Goal: Task Accomplishment & Management: Manage account settings

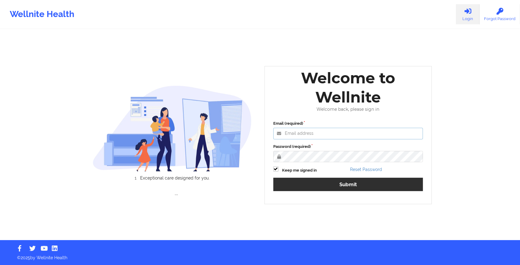
type input "[EMAIL_ADDRESS][DOMAIN_NAME]"
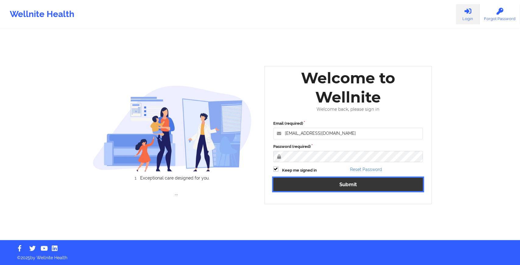
click at [298, 183] on button "Submit" at bounding box center [348, 184] width 150 height 13
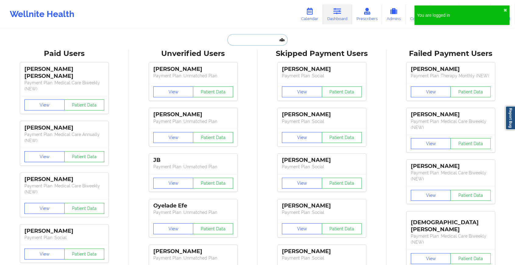
click at [255, 42] on input "text" at bounding box center [257, 40] width 60 height 12
paste input "[EMAIL_ADDRESS][DOMAIN_NAME]"
type input "[EMAIL_ADDRESS][DOMAIN_NAME]"
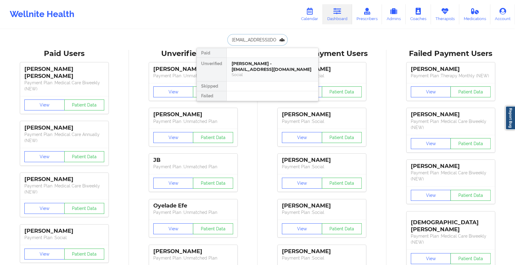
click at [260, 61] on div "[PERSON_NAME] - [EMAIL_ADDRESS][DOMAIN_NAME]" at bounding box center [273, 66] width 82 height 11
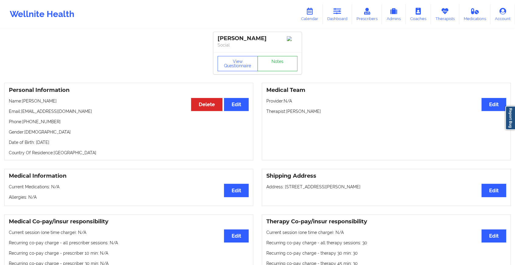
click at [271, 65] on link "Notes" at bounding box center [277, 63] width 40 height 15
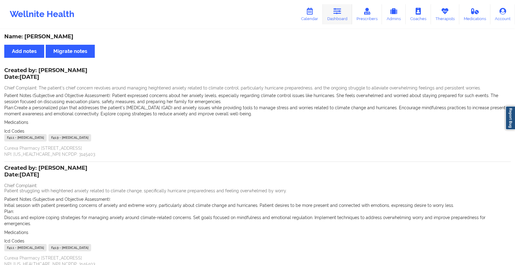
click at [331, 6] on link "Dashboard" at bounding box center [337, 14] width 29 height 20
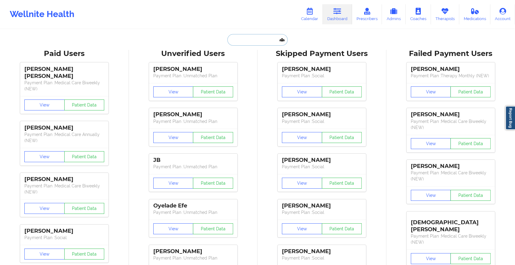
click at [243, 38] on input "text" at bounding box center [257, 40] width 60 height 12
paste input "[EMAIL_ADDRESS][DOMAIN_NAME]"
type input "[EMAIL_ADDRESS][DOMAIN_NAME]"
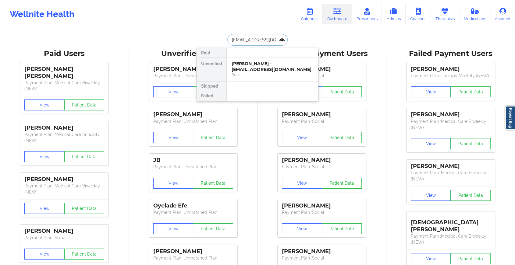
scroll to position [0, 8]
click at [274, 61] on div "[PERSON_NAME] - [EMAIL_ADDRESS][DOMAIN_NAME]" at bounding box center [273, 66] width 82 height 11
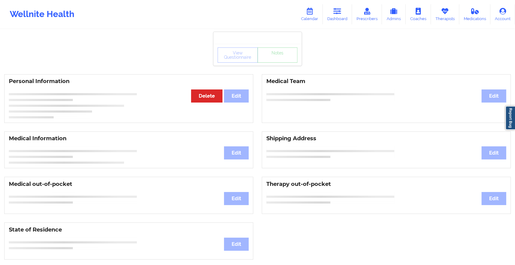
click at [280, 64] on div "View Questionnaire Notes" at bounding box center [257, 55] width 88 height 22
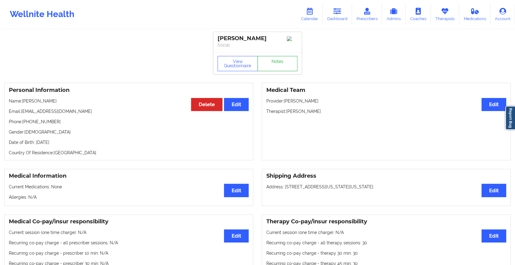
click at [280, 64] on link "Notes" at bounding box center [277, 63] width 40 height 15
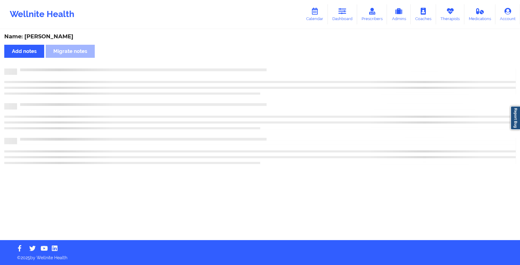
click at [280, 64] on div "Name: [PERSON_NAME] Add notes Migrate notes" at bounding box center [260, 135] width 520 height 210
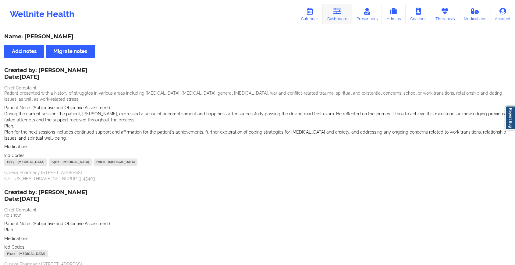
click at [334, 23] on link "Dashboard" at bounding box center [337, 14] width 29 height 20
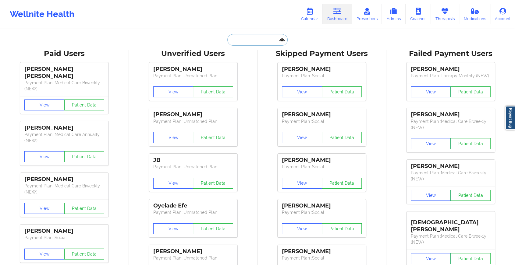
click at [253, 43] on input "text" at bounding box center [257, 40] width 60 height 12
paste input "[EMAIL_ADDRESS][DOMAIN_NAME]"
type input "[EMAIL_ADDRESS][DOMAIN_NAME]"
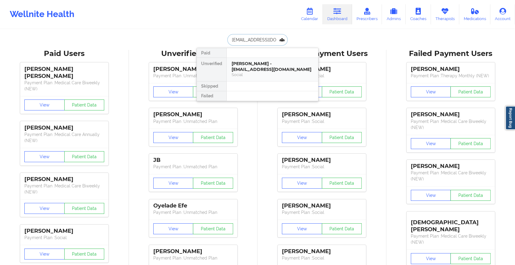
click at [255, 61] on div "[PERSON_NAME] - [EMAIL_ADDRESS][DOMAIN_NAME]" at bounding box center [273, 66] width 82 height 11
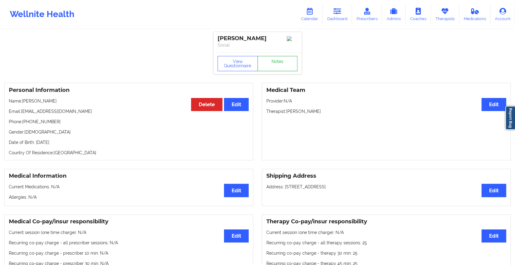
click at [281, 66] on link "Notes" at bounding box center [277, 63] width 40 height 15
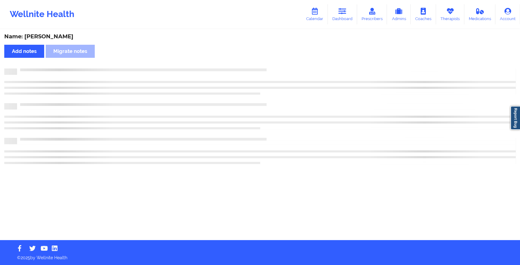
click at [281, 66] on div "Name: [PERSON_NAME] Add notes Migrate notes" at bounding box center [260, 135] width 520 height 210
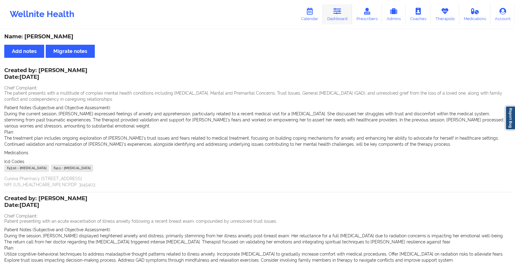
click at [337, 12] on icon at bounding box center [337, 11] width 8 height 7
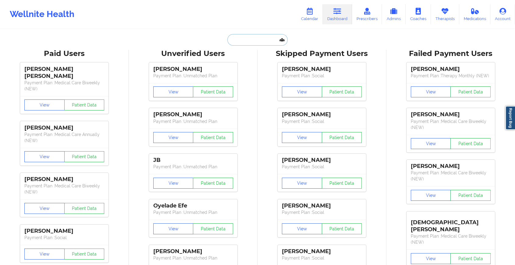
click at [249, 40] on input "text" at bounding box center [257, 40] width 60 height 12
paste input "[EMAIL_ADDRESS][DOMAIN_NAME]"
type input "[EMAIL_ADDRESS][DOMAIN_NAME]"
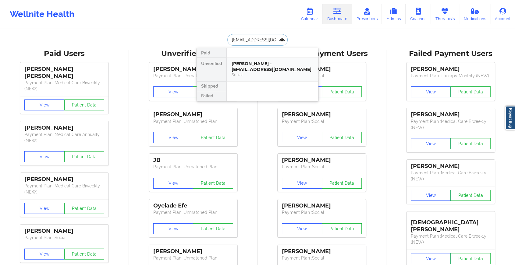
click at [250, 66] on div "[PERSON_NAME] - [EMAIL_ADDRESS][DOMAIN_NAME]" at bounding box center [273, 66] width 82 height 11
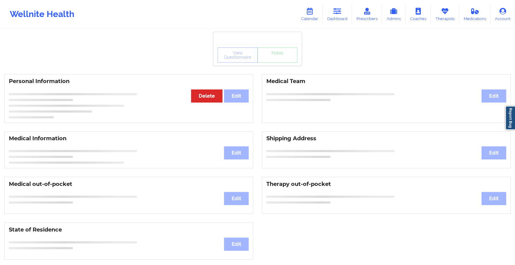
click at [273, 65] on div "View Questionnaire Notes" at bounding box center [257, 55] width 88 height 22
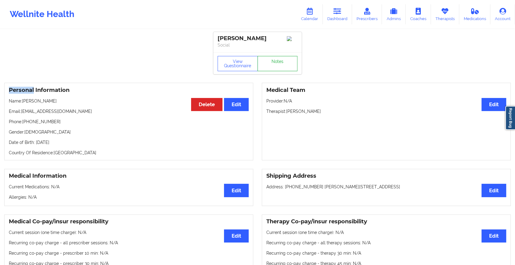
drag, startPoint x: 273, startPoint y: 65, endPoint x: 278, endPoint y: 68, distance: 5.7
click at [278, 68] on link "Notes" at bounding box center [277, 63] width 40 height 15
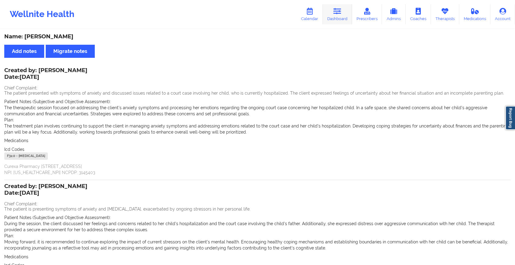
click at [345, 18] on link "Dashboard" at bounding box center [337, 14] width 29 height 20
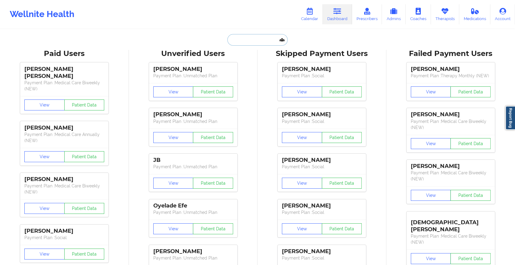
click at [244, 42] on input "text" at bounding box center [257, 40] width 60 height 12
paste input "[EMAIL_ADDRESS][DOMAIN_NAME]"
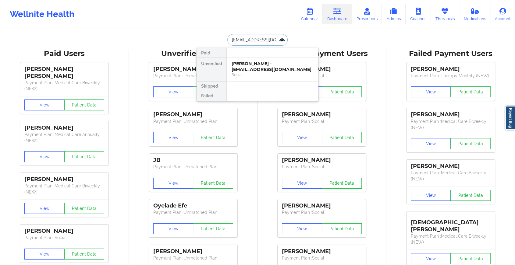
type input "[EMAIL_ADDRESS][DOMAIN_NAME]"
click at [259, 62] on div "[PERSON_NAME] - [EMAIL_ADDRESS][DOMAIN_NAME]" at bounding box center [273, 66] width 82 height 11
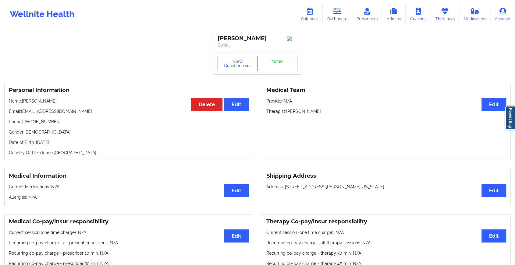
click at [272, 58] on link "Notes" at bounding box center [277, 63] width 40 height 15
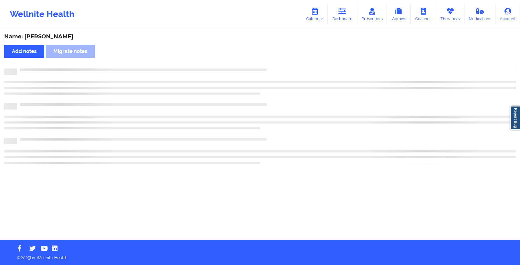
click at [272, 58] on div "Name: [PERSON_NAME] Add notes Migrate notes" at bounding box center [260, 135] width 520 height 210
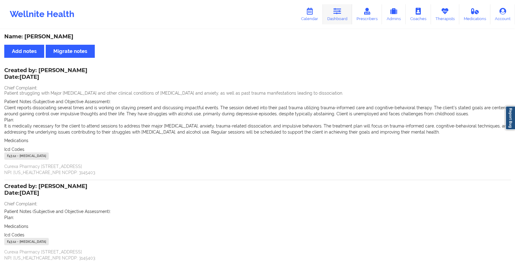
click at [331, 17] on link "Dashboard" at bounding box center [337, 14] width 29 height 20
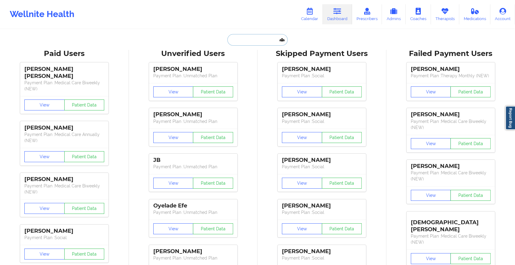
click at [246, 37] on input "text" at bounding box center [257, 40] width 60 height 12
paste input "[EMAIL_ADDRESS][DOMAIN_NAME]"
type input "[EMAIL_ADDRESS][DOMAIN_NAME]"
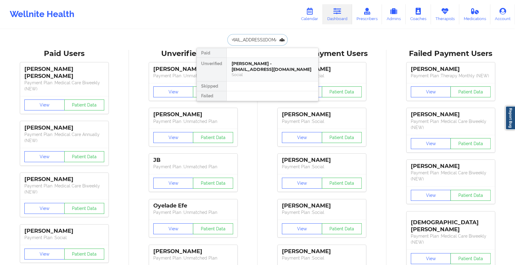
click at [263, 70] on div "[PERSON_NAME] - [EMAIL_ADDRESS][DOMAIN_NAME]" at bounding box center [273, 66] width 82 height 11
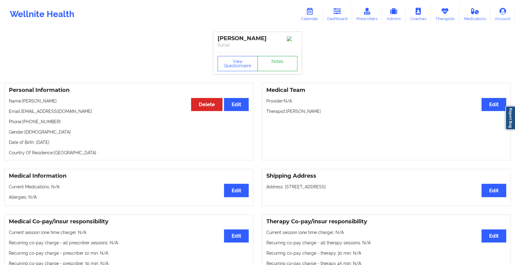
click at [273, 61] on link "Notes" at bounding box center [277, 63] width 40 height 15
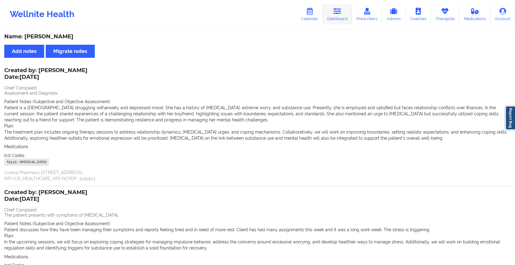
click at [334, 18] on link "Dashboard" at bounding box center [337, 14] width 29 height 20
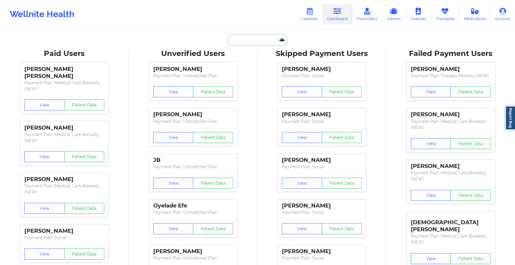
click at [257, 38] on input "text" at bounding box center [257, 40] width 60 height 12
paste input "[EMAIL_ADDRESS][DOMAIN_NAME]"
type input "[EMAIL_ADDRESS][DOMAIN_NAME]"
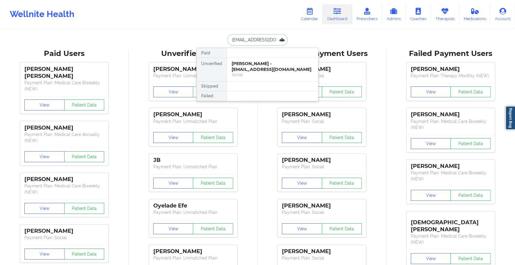
scroll to position [0, 10]
click at [265, 71] on div "Lovely Seraphin - [EMAIL_ADDRESS][DOMAIN_NAME]" at bounding box center [273, 66] width 82 height 11
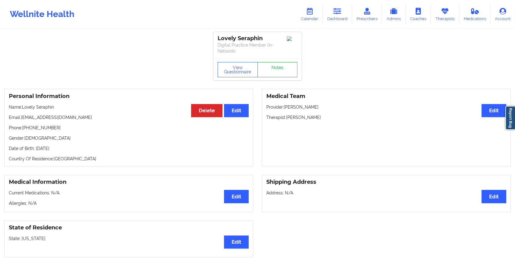
click at [274, 70] on link "Notes" at bounding box center [277, 69] width 40 height 15
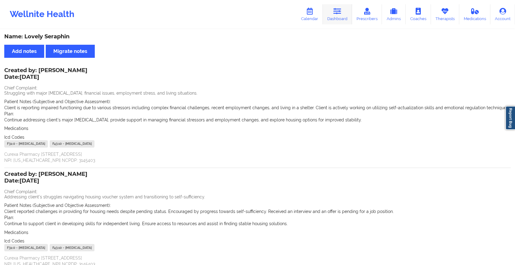
click at [341, 11] on icon at bounding box center [337, 11] width 8 height 7
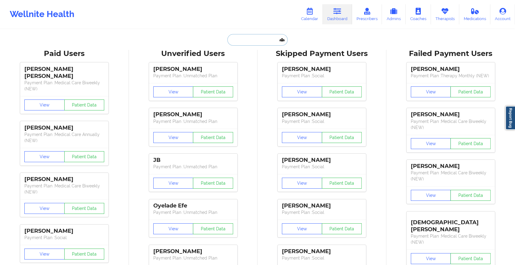
click at [259, 37] on input "text" at bounding box center [257, 40] width 60 height 12
paste input "[EMAIL_ADDRESS][DOMAIN_NAME]"
type input "[EMAIL_ADDRESS][DOMAIN_NAME]"
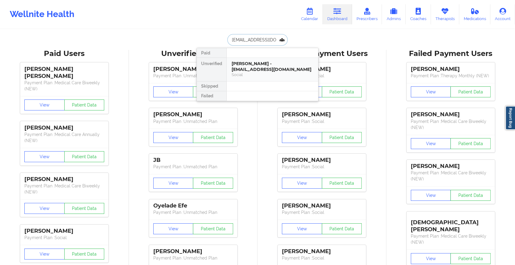
click at [266, 72] on div "Social" at bounding box center [273, 74] width 82 height 5
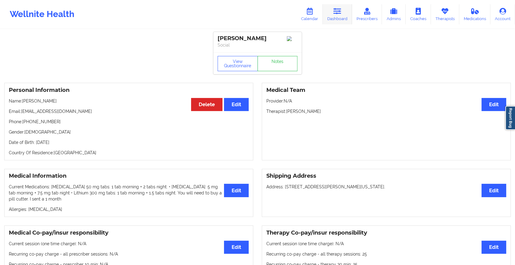
click at [344, 16] on link "Dashboard" at bounding box center [337, 14] width 29 height 20
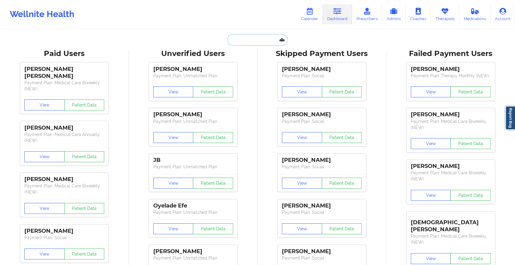
click at [257, 45] on input "text" at bounding box center [257, 40] width 60 height 12
paste input "[PERSON_NAME][EMAIL_ADDRESS][PERSON_NAME][PERSON_NAME][DOMAIN_NAME]"
type input "[PERSON_NAME][EMAIL_ADDRESS][PERSON_NAME][PERSON_NAME][DOMAIN_NAME]"
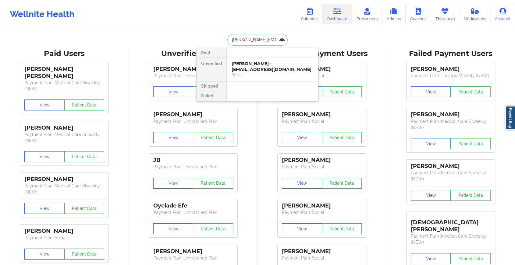
scroll to position [0, 16]
click at [259, 65] on div "Bruce Gomez - [EMAIL_ADDRESS][PERSON_NAME][PERSON_NAME][DOMAIN_NAME]" at bounding box center [273, 69] width 82 height 17
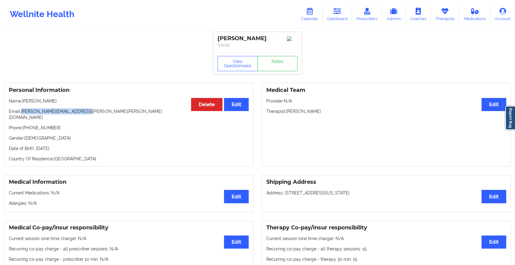
drag, startPoint x: 22, startPoint y: 113, endPoint x: 119, endPoint y: 108, distance: 97.9
click at [119, 108] on div "Personal Information Edit Delete Name: [PERSON_NAME] Email: [PERSON_NAME][EMAIL…" at bounding box center [128, 125] width 249 height 84
copy p "[PERSON_NAME][EMAIL_ADDRESS][PERSON_NAME][PERSON_NAME][DOMAIN_NAME]"
click at [343, 5] on link "Dashboard" at bounding box center [337, 14] width 29 height 20
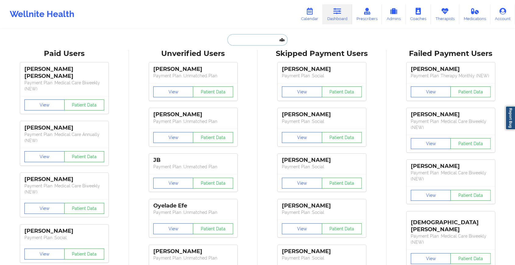
click at [260, 41] on input "text" at bounding box center [257, 40] width 60 height 12
paste input "[EMAIL_ADDRESS][DOMAIN_NAME]"
type input "[EMAIL_ADDRESS][DOMAIN_NAME]"
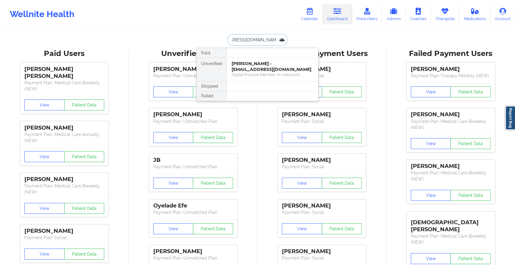
click at [256, 65] on div "[PERSON_NAME] - [EMAIL_ADDRESS][DOMAIN_NAME]" at bounding box center [273, 66] width 82 height 11
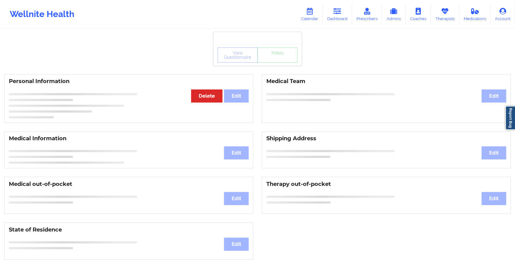
click at [271, 58] on div "View Questionnaire Notes" at bounding box center [257, 55] width 88 height 22
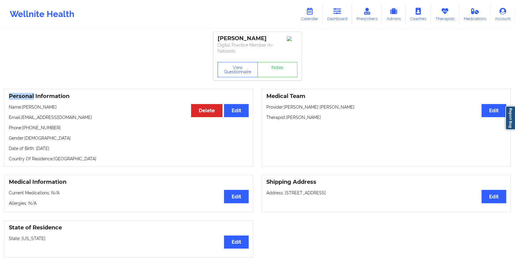
click at [271, 58] on div "View Questionnaire Notes" at bounding box center [257, 69] width 88 height 22
drag, startPoint x: 271, startPoint y: 58, endPoint x: 269, endPoint y: 78, distance: 19.3
click at [269, 78] on div "View Questionnaire Notes" at bounding box center [257, 69] width 88 height 22
drag, startPoint x: 269, startPoint y: 78, endPoint x: 275, endPoint y: 73, distance: 7.9
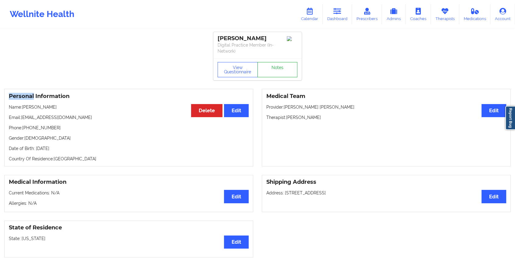
click at [275, 73] on link "Notes" at bounding box center [277, 69] width 40 height 15
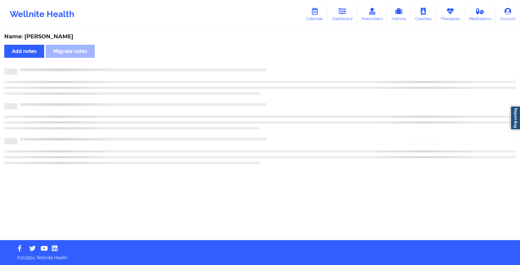
click at [275, 73] on div at bounding box center [259, 72] width 511 height 6
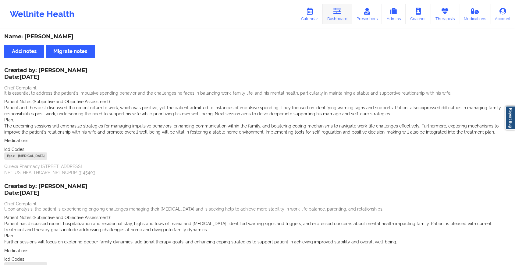
click at [339, 7] on link "Dashboard" at bounding box center [337, 14] width 29 height 20
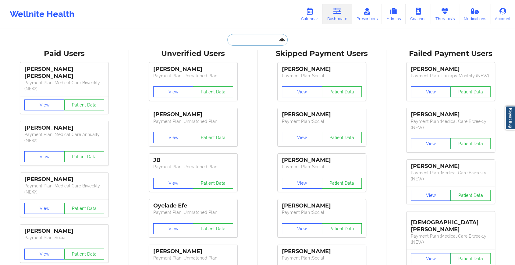
click at [250, 38] on input "text" at bounding box center [257, 40] width 60 height 12
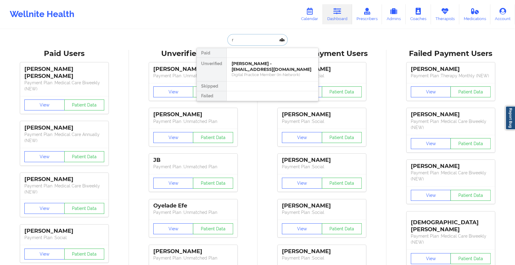
type input "r"
click at [249, 64] on div "[PERSON_NAME] - [EMAIL_ADDRESS][DOMAIN_NAME]" at bounding box center [273, 66] width 82 height 11
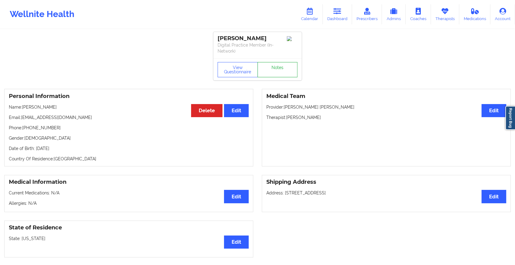
click at [270, 74] on link "Notes" at bounding box center [277, 69] width 40 height 15
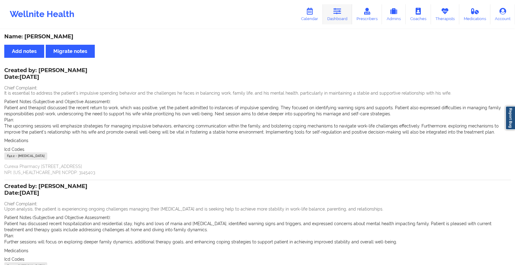
click at [331, 10] on link "Dashboard" at bounding box center [337, 14] width 29 height 20
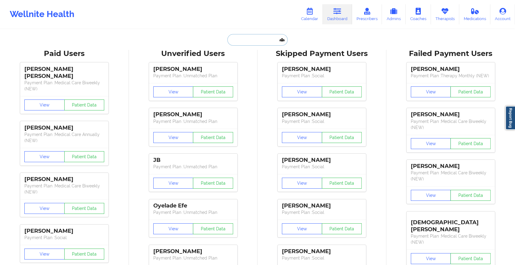
click at [246, 34] on input "text" at bounding box center [257, 40] width 60 height 12
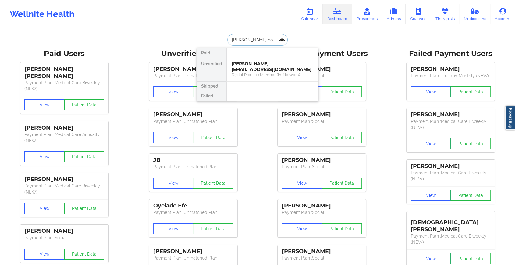
type input "[PERSON_NAME]"
click at [260, 75] on div "Digital Practice Member (In-Network)" at bounding box center [273, 74] width 82 height 5
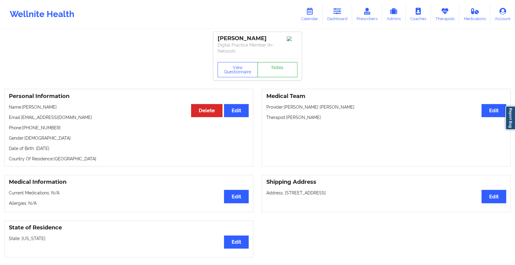
click at [275, 64] on link "Notes" at bounding box center [277, 69] width 40 height 15
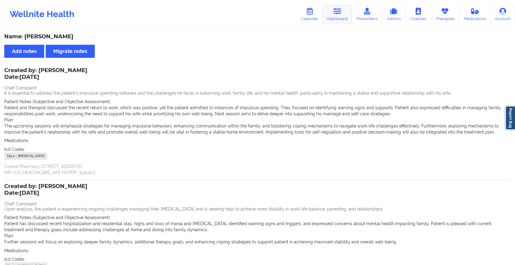
click at [336, 10] on icon at bounding box center [337, 11] width 8 height 7
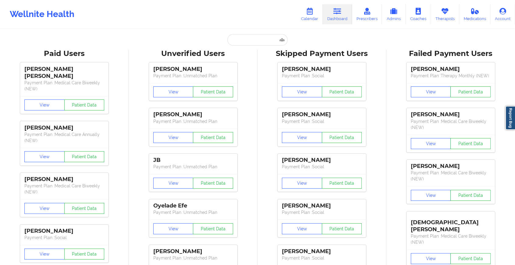
drag, startPoint x: 220, startPoint y: 36, endPoint x: 232, endPoint y: 39, distance: 11.8
click at [232, 39] on div "Paid Unverified [PERSON_NAME] - [EMAIL_ADDRESS][DOMAIN_NAME] Digital Practice M…" at bounding box center [257, 40] width 122 height 12
click at [232, 39] on input "text" at bounding box center [257, 40] width 60 height 12
paste input "[EMAIL_ADDRESS][DOMAIN_NAME]"
type input "[EMAIL_ADDRESS][DOMAIN_NAME]"
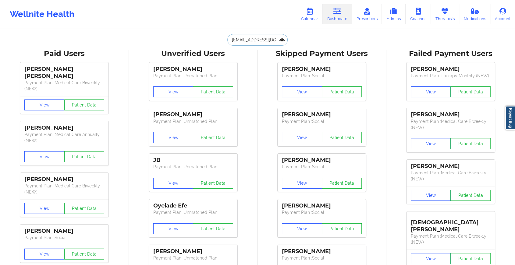
scroll to position [0, 4]
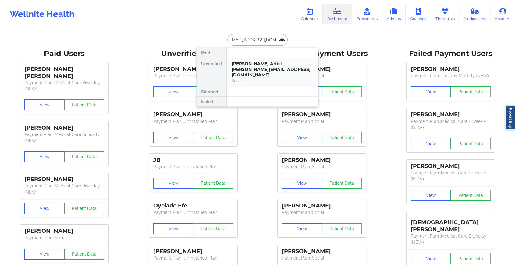
click at [267, 65] on div "[PERSON_NAME] Artist - [PERSON_NAME][EMAIL_ADDRESS][DOMAIN_NAME]" at bounding box center [273, 69] width 82 height 17
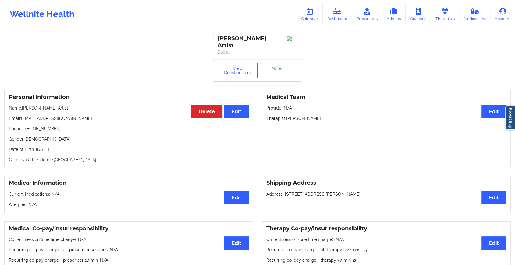
click at [274, 63] on link "Notes" at bounding box center [277, 70] width 40 height 15
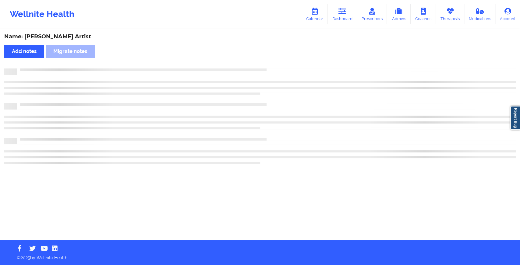
click at [274, 58] on div "Name: [PERSON_NAME] Artist Add notes Migrate notes" at bounding box center [260, 135] width 520 height 210
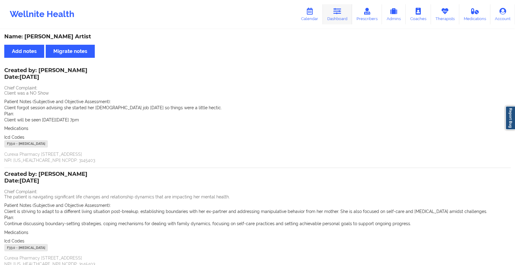
click at [340, 12] on icon at bounding box center [337, 11] width 8 height 7
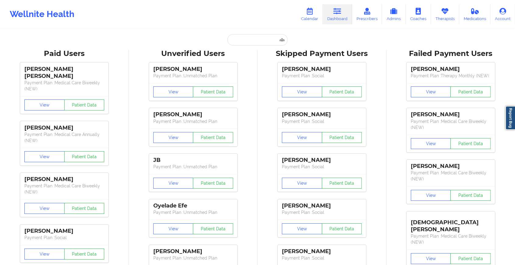
click at [249, 39] on input "text" at bounding box center [257, 40] width 60 height 12
paste input "[EMAIL_ADDRESS][DOMAIN_NAME]"
type input "[EMAIL_ADDRESS][DOMAIN_NAME]"
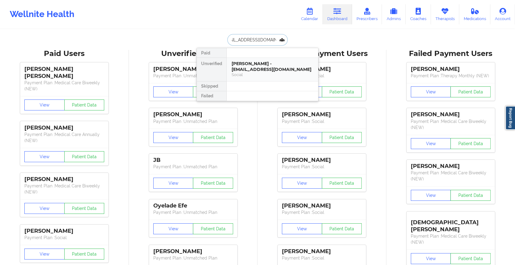
click at [255, 65] on div "[PERSON_NAME] - [EMAIL_ADDRESS][DOMAIN_NAME]" at bounding box center [273, 66] width 82 height 11
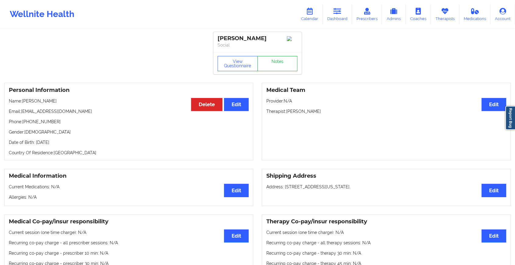
click at [269, 67] on link "Notes" at bounding box center [277, 63] width 40 height 15
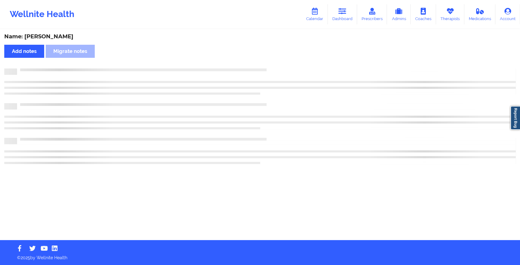
click at [269, 67] on div "Name: [PERSON_NAME] Add notes Migrate notes" at bounding box center [260, 135] width 520 height 210
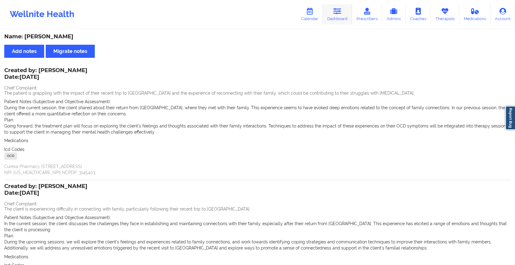
click at [327, 21] on link "Dashboard" at bounding box center [337, 14] width 29 height 20
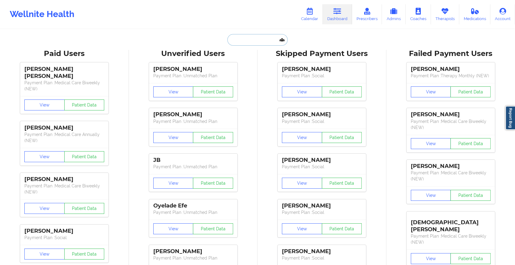
click at [260, 44] on input "text" at bounding box center [257, 40] width 60 height 12
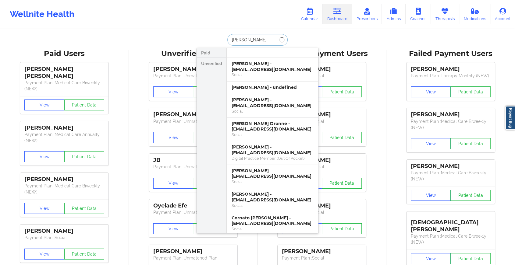
type input "[PERSON_NAME]"
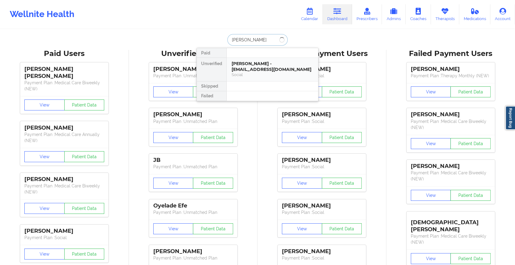
click at [258, 59] on div "[PERSON_NAME] - [EMAIL_ADDRESS][DOMAIN_NAME] Social" at bounding box center [272, 69] width 91 height 23
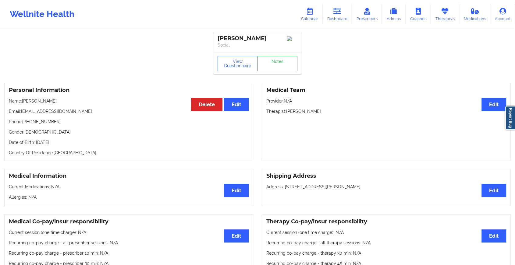
click at [286, 65] on link "Notes" at bounding box center [277, 63] width 40 height 15
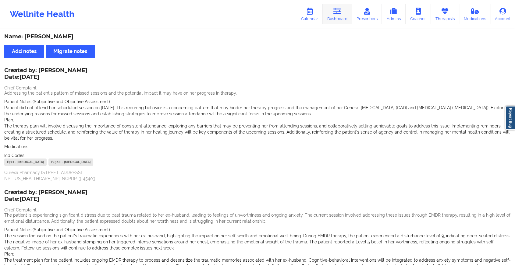
click at [336, 20] on link "Dashboard" at bounding box center [337, 14] width 29 height 20
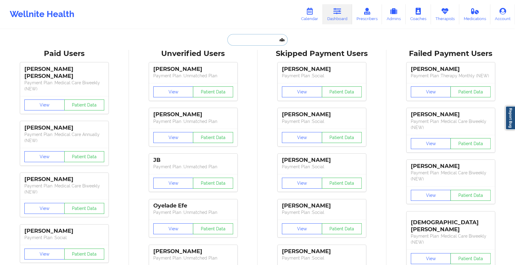
click at [260, 37] on input "text" at bounding box center [257, 40] width 60 height 12
paste input "[EMAIL_ADDRESS][DOMAIN_NAME]"
type input "[EMAIL_ADDRESS][DOMAIN_NAME]"
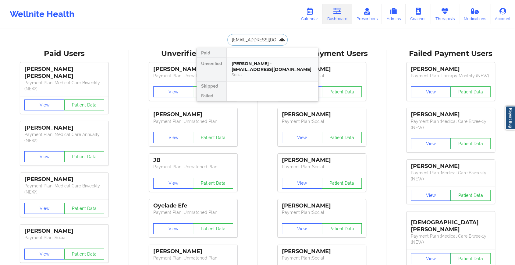
click at [270, 63] on div "[PERSON_NAME] - [EMAIL_ADDRESS][DOMAIN_NAME]" at bounding box center [273, 66] width 82 height 11
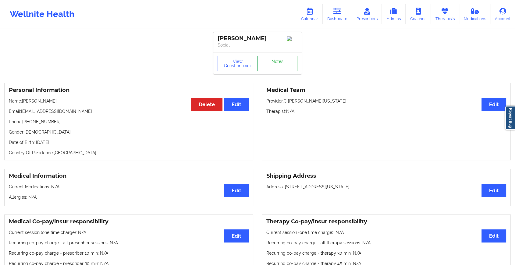
click at [280, 65] on link "Notes" at bounding box center [277, 63] width 40 height 15
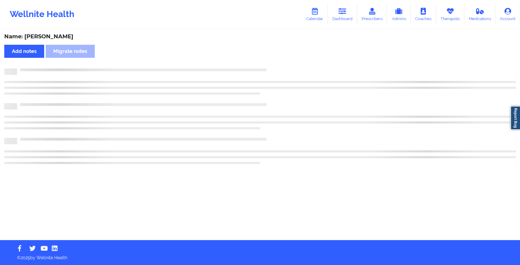
click at [280, 65] on div "Name: [PERSON_NAME] Add notes Migrate notes" at bounding box center [260, 135] width 520 height 210
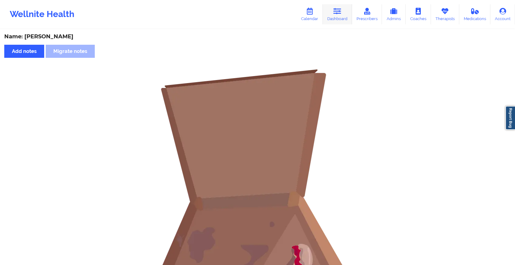
click at [339, 7] on link "Dashboard" at bounding box center [337, 14] width 29 height 20
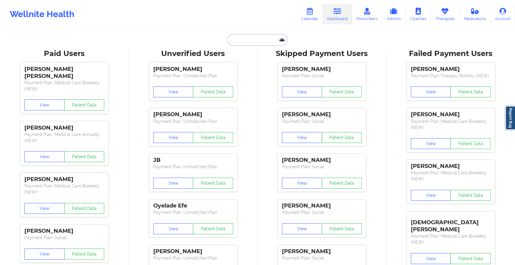
click at [249, 34] on input "text" at bounding box center [257, 40] width 60 height 12
paste input "[EMAIL_ADDRESS][DOMAIN_NAME]"
type input "[EMAIL_ADDRESS][DOMAIN_NAME]"
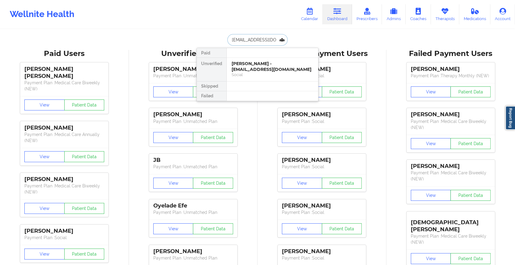
scroll to position [0, 4]
click at [270, 71] on div "[PERSON_NAME] - [EMAIL_ADDRESS][DOMAIN_NAME]" at bounding box center [273, 66] width 82 height 11
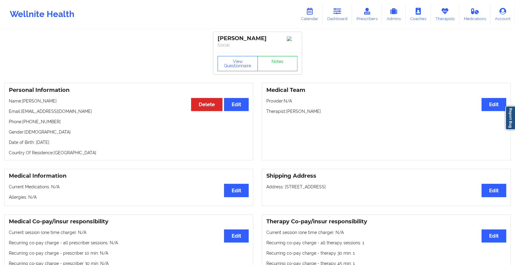
click at [277, 65] on link "Notes" at bounding box center [277, 63] width 40 height 15
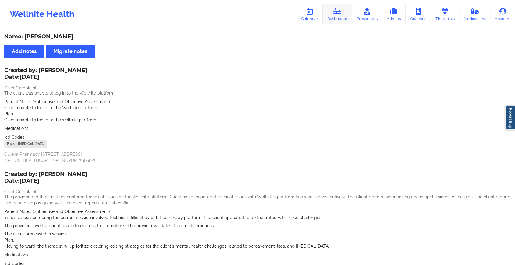
click at [340, 12] on icon at bounding box center [337, 11] width 8 height 7
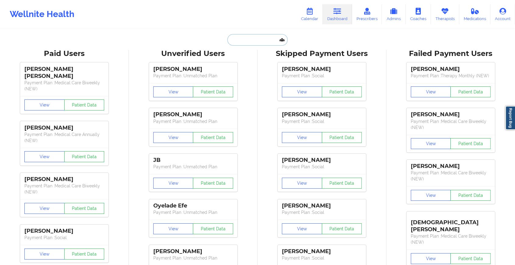
click at [253, 41] on input "text" at bounding box center [257, 40] width 60 height 12
paste input "[EMAIL_ADDRESS][DOMAIN_NAME]"
type input "[EMAIL_ADDRESS][DOMAIN_NAME]"
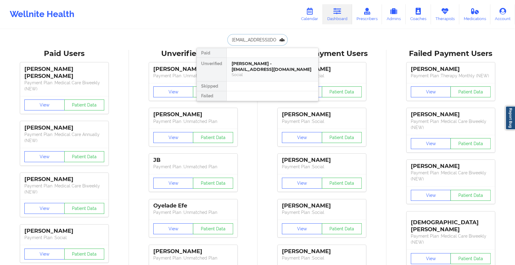
click at [258, 76] on div "Social" at bounding box center [273, 74] width 82 height 5
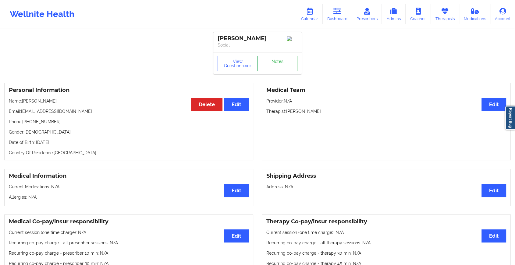
click at [279, 59] on link "Notes" at bounding box center [277, 63] width 40 height 15
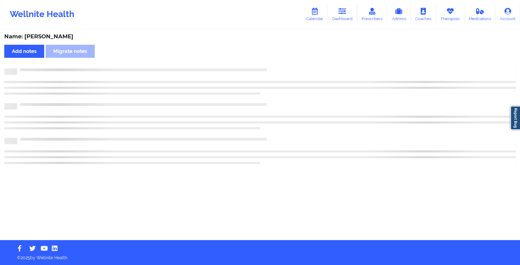
click at [279, 59] on div "Name: [PERSON_NAME] Add notes Migrate notes" at bounding box center [260, 135] width 520 height 210
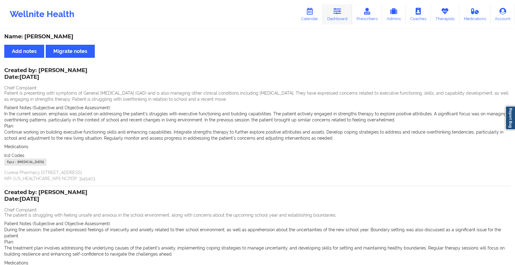
click at [345, 12] on link "Dashboard" at bounding box center [337, 14] width 29 height 20
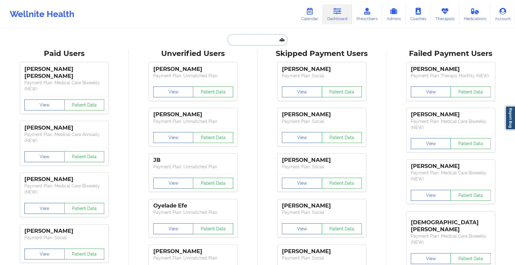
click at [246, 40] on input "text" at bounding box center [257, 40] width 60 height 12
paste input "[EMAIL_ADDRESS][DOMAIN_NAME]"
type input "[EMAIL_ADDRESS][DOMAIN_NAME]"
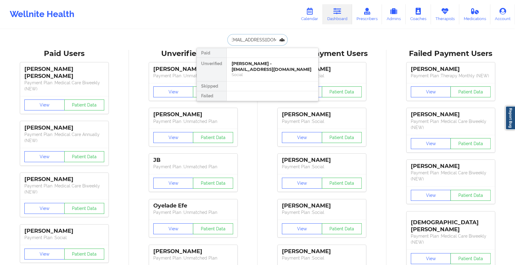
click at [251, 68] on div "[PERSON_NAME] - [EMAIL_ADDRESS][DOMAIN_NAME]" at bounding box center [273, 66] width 82 height 11
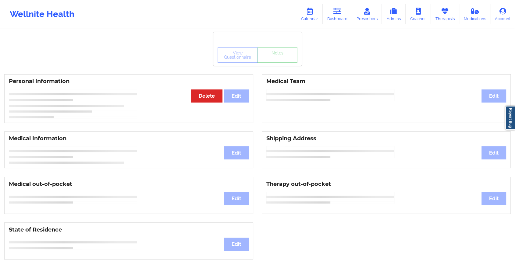
click at [274, 64] on div "View Questionnaire Notes" at bounding box center [257, 55] width 88 height 22
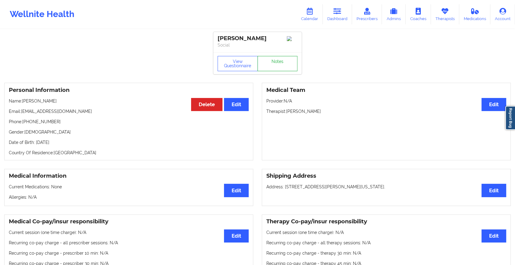
click at [274, 64] on link "Notes" at bounding box center [277, 63] width 40 height 15
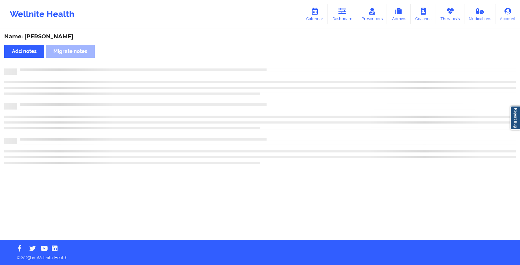
click at [274, 64] on div "Name: [PERSON_NAME] Add notes Migrate notes" at bounding box center [260, 135] width 520 height 210
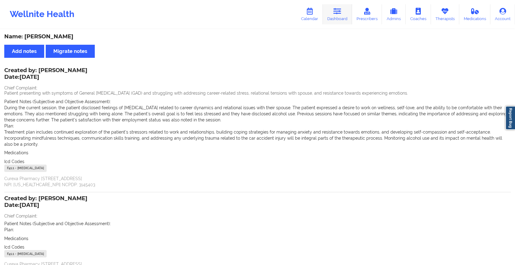
click at [346, 22] on link "Dashboard" at bounding box center [337, 14] width 29 height 20
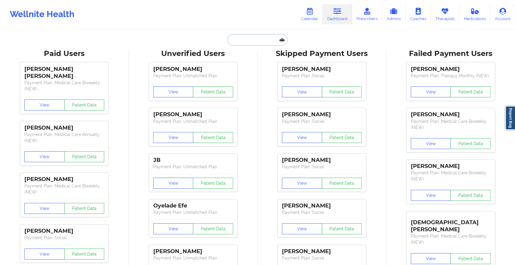
click at [251, 41] on input "text" at bounding box center [257, 40] width 60 height 12
paste input "[PERSON_NAME][EMAIL_ADDRESS][DOMAIN_NAME]"
type input "[PERSON_NAME][EMAIL_ADDRESS][DOMAIN_NAME]"
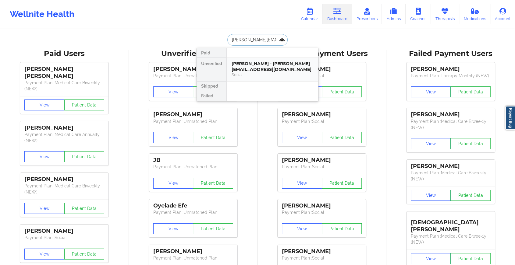
click at [283, 72] on div "Social" at bounding box center [273, 74] width 82 height 5
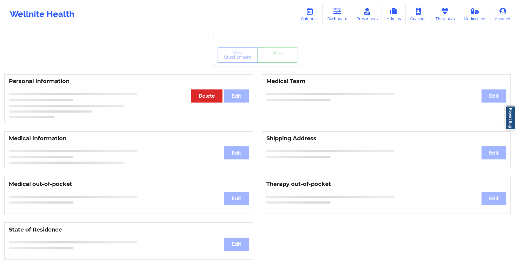
click at [287, 65] on div "View Questionnaire Notes" at bounding box center [257, 55] width 88 height 22
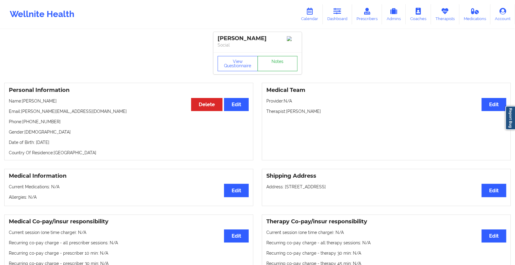
click at [287, 65] on link "Notes" at bounding box center [277, 63] width 40 height 15
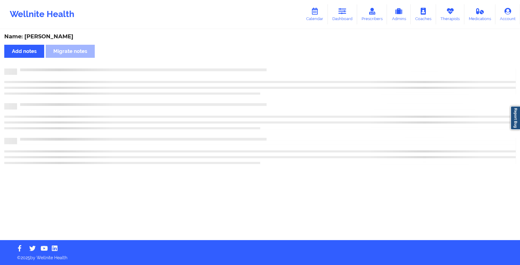
click at [287, 65] on div "Name: [PERSON_NAME] notes Migrate notes" at bounding box center [260, 135] width 520 height 210
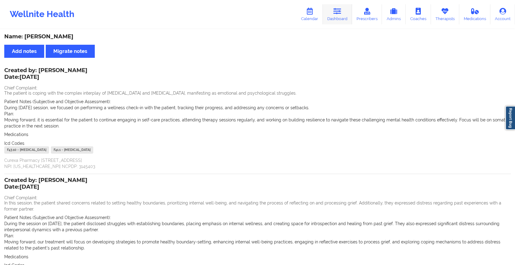
click at [336, 14] on icon at bounding box center [337, 11] width 8 height 7
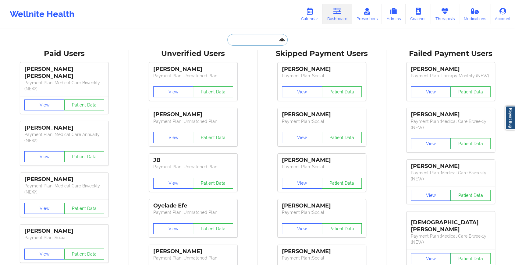
click at [247, 42] on input "text" at bounding box center [257, 40] width 60 height 12
paste input "[EMAIL_ADDRESS][DOMAIN_NAME]"
type input "[EMAIL_ADDRESS][DOMAIN_NAME]"
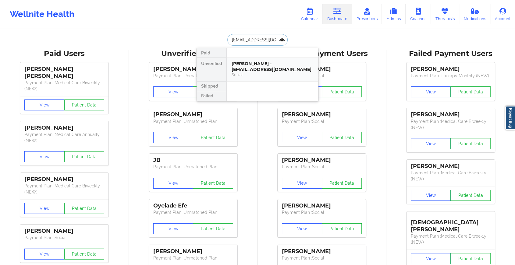
click at [256, 58] on div "[PERSON_NAME] - [EMAIL_ADDRESS][DOMAIN_NAME] Social" at bounding box center [272, 69] width 91 height 23
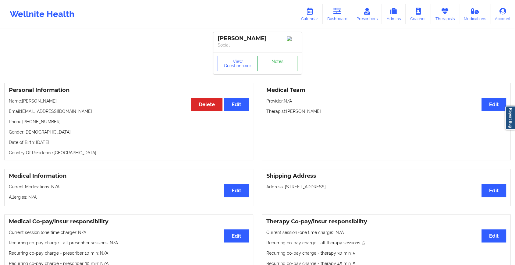
click at [284, 67] on link "Notes" at bounding box center [277, 63] width 40 height 15
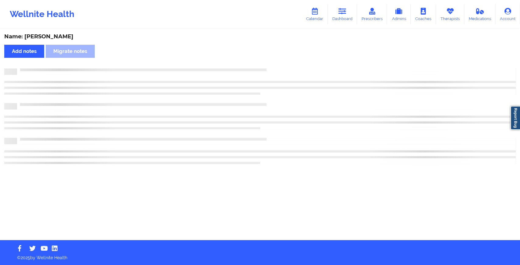
click at [284, 67] on div "Name: [PERSON_NAME] Add notes Migrate notes" at bounding box center [260, 135] width 520 height 210
drag, startPoint x: 284, startPoint y: 67, endPoint x: 357, endPoint y: 142, distance: 105.1
click at [357, 142] on div "Name: [PERSON_NAME] Add notes Migrate notes" at bounding box center [260, 135] width 520 height 210
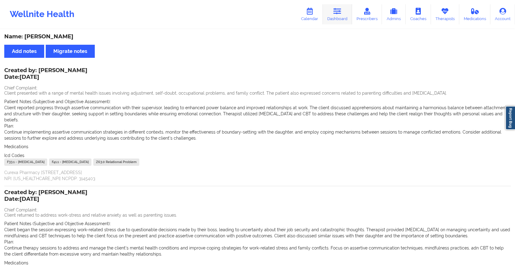
click at [341, 9] on icon at bounding box center [337, 11] width 8 height 7
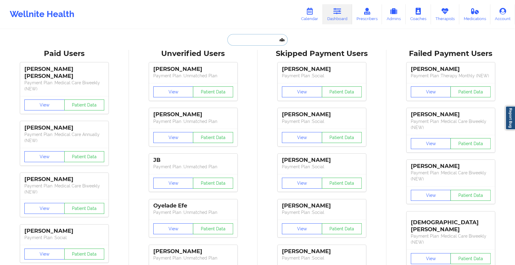
click at [268, 34] on input "text" at bounding box center [257, 40] width 60 height 12
paste input "[EMAIL_ADDRESS][DOMAIN_NAME]"
type input "[EMAIL_ADDRESS][DOMAIN_NAME]"
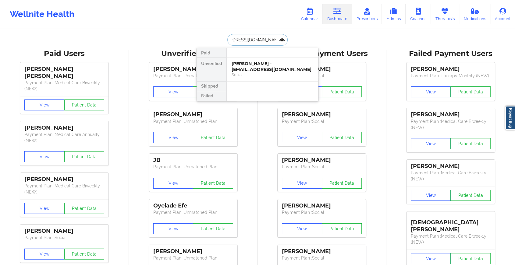
click at [274, 69] on div "[PERSON_NAME] - [EMAIL_ADDRESS][DOMAIN_NAME]" at bounding box center [273, 66] width 82 height 11
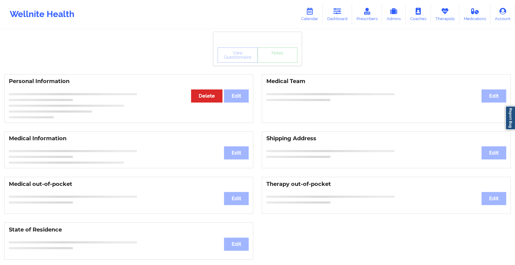
click at [282, 69] on div "View Questionnaire Notes Personal Information Edit Delete Medical Team Edit Med…" at bounding box center [257, 257] width 515 height 514
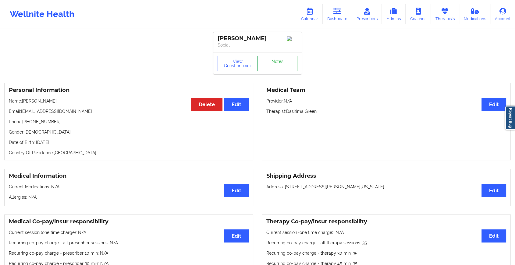
click at [282, 69] on link "Notes" at bounding box center [277, 63] width 40 height 15
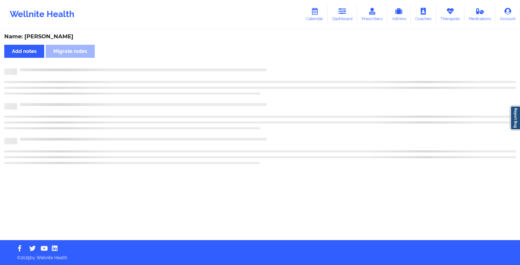
click at [282, 69] on div at bounding box center [266, 69] width 499 height 0
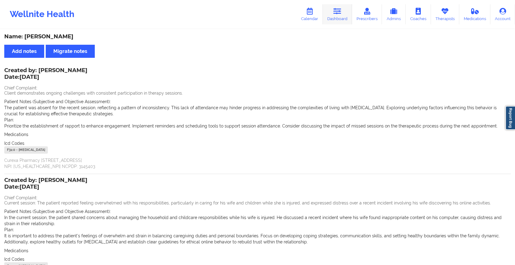
click at [329, 17] on link "Dashboard" at bounding box center [337, 14] width 29 height 20
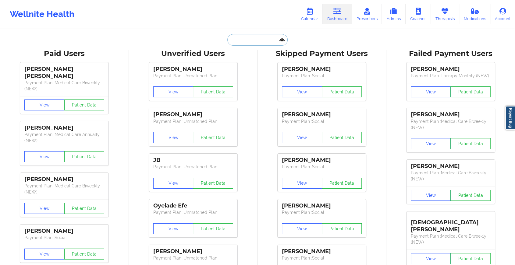
click at [262, 42] on input "text" at bounding box center [257, 40] width 60 height 12
paste input "[EMAIL_ADDRESS][DOMAIN_NAME]"
type input "[EMAIL_ADDRESS][DOMAIN_NAME]"
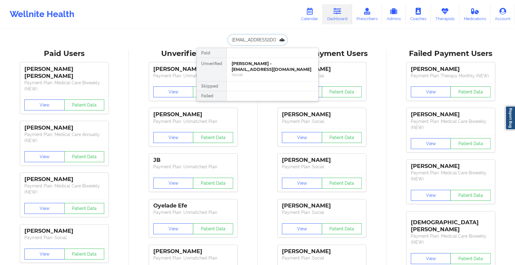
scroll to position [0, 12]
click at [279, 69] on div "[PERSON_NAME] - [EMAIL_ADDRESS][DOMAIN_NAME]" at bounding box center [273, 66] width 82 height 11
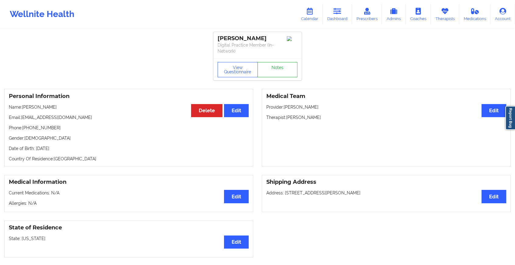
click at [272, 63] on link "Notes" at bounding box center [277, 69] width 40 height 15
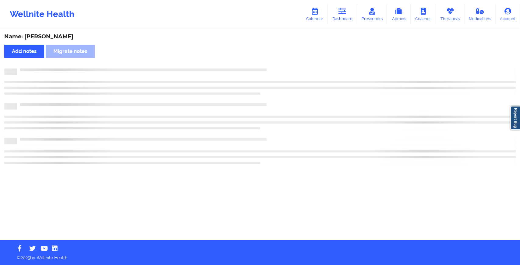
click at [272, 63] on div "Name: [PERSON_NAME] Add notes Migrate notes" at bounding box center [260, 135] width 520 height 210
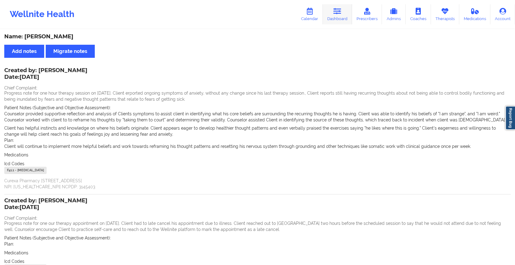
click at [351, 12] on link "Dashboard" at bounding box center [337, 14] width 29 height 20
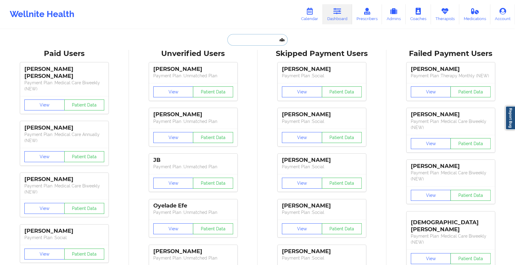
click at [260, 39] on input "text" at bounding box center [257, 40] width 60 height 12
paste input "[EMAIL_ADDRESS][DOMAIN_NAME]"
type input "[EMAIL_ADDRESS][DOMAIN_NAME]"
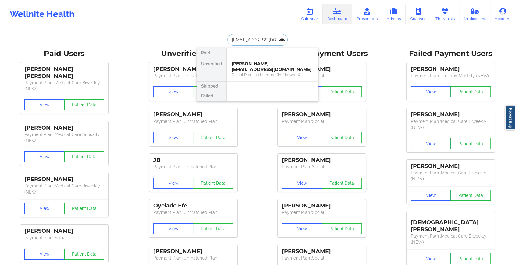
scroll to position [0, 5]
click at [276, 69] on div "[PERSON_NAME] - [EMAIL_ADDRESS][DOMAIN_NAME]" at bounding box center [273, 66] width 82 height 11
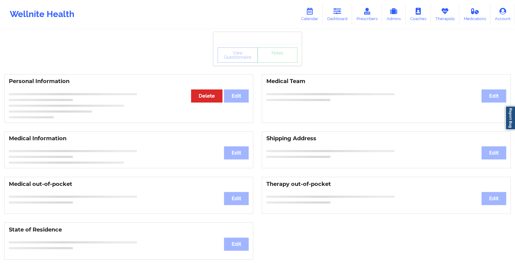
click at [275, 68] on div "View Questionnaire Notes Personal Information Edit Delete Medical Team Edit Med…" at bounding box center [257, 257] width 515 height 514
drag, startPoint x: 275, startPoint y: 68, endPoint x: 277, endPoint y: 60, distance: 8.0
click at [277, 60] on div "View Questionnaire Notes Personal Information Edit Delete Medical Team Edit Med…" at bounding box center [257, 257] width 515 height 514
click at [277, 60] on link "Notes" at bounding box center [277, 55] width 40 height 15
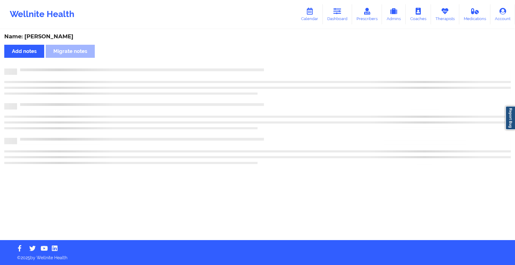
click at [277, 60] on div "Name: [PERSON_NAME] Add notes Migrate notes" at bounding box center [257, 135] width 515 height 210
click at [277, 60] on div "Name: [PERSON_NAME] Add notes Migrate notes" at bounding box center [260, 135] width 520 height 210
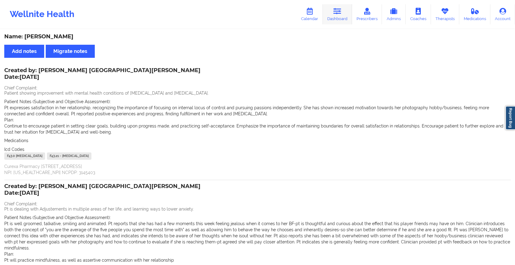
click at [335, 19] on link "Dashboard" at bounding box center [337, 14] width 29 height 20
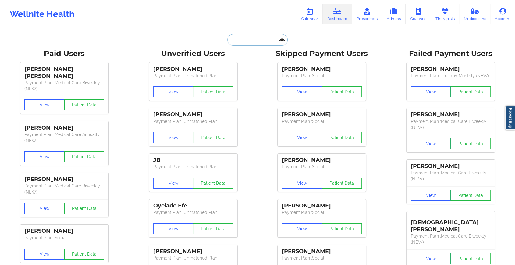
click at [253, 45] on input "text" at bounding box center [257, 40] width 60 height 12
paste input "[EMAIL_ADDRESS][DOMAIN_NAME]"
type input "[EMAIL_ADDRESS][DOMAIN_NAME]"
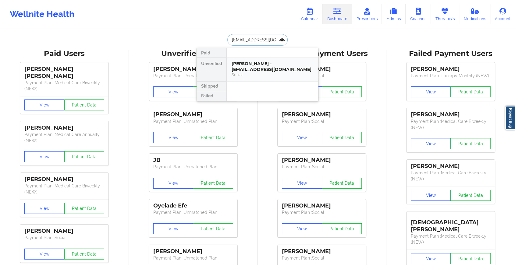
click at [247, 61] on div "[PERSON_NAME] - [EMAIL_ADDRESS][DOMAIN_NAME]" at bounding box center [273, 66] width 82 height 11
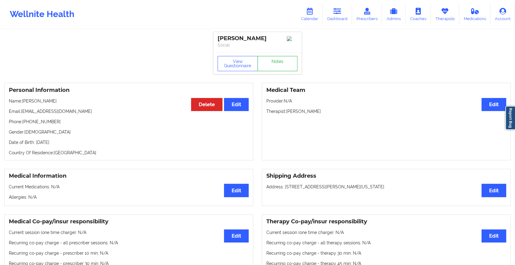
click at [279, 59] on link "Notes" at bounding box center [277, 63] width 40 height 15
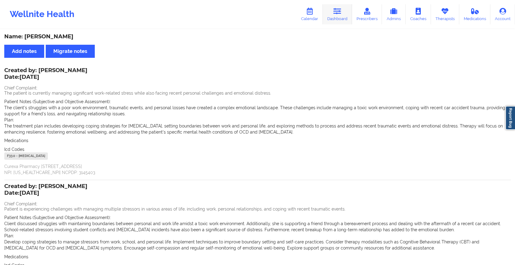
click at [339, 9] on icon at bounding box center [337, 11] width 8 height 7
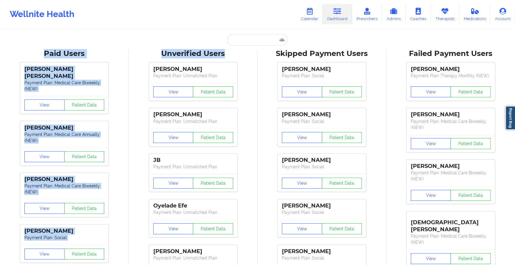
drag, startPoint x: 239, startPoint y: 48, endPoint x: 246, endPoint y: 42, distance: 9.7
click at [246, 42] on input "text" at bounding box center [257, 40] width 60 height 12
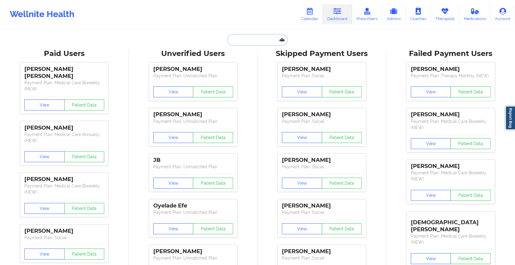
paste input "[EMAIL_ADDRESS][DOMAIN_NAME]"
type input "[EMAIL_ADDRESS][DOMAIN_NAME]"
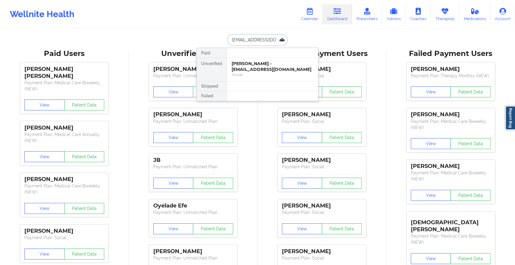
click at [278, 66] on div "[PERSON_NAME] - [EMAIL_ADDRESS][DOMAIN_NAME]" at bounding box center [273, 66] width 82 height 11
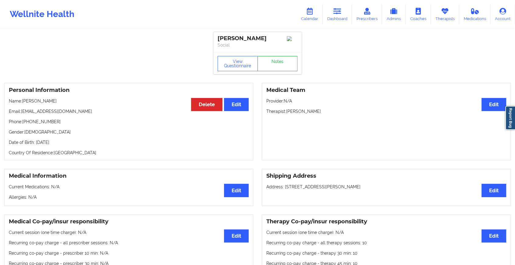
click at [282, 63] on link "Notes" at bounding box center [277, 63] width 40 height 15
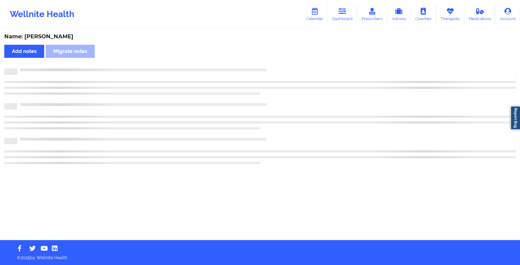
click at [282, 63] on div "Name: [PERSON_NAME] Add notes Migrate notes" at bounding box center [260, 135] width 520 height 210
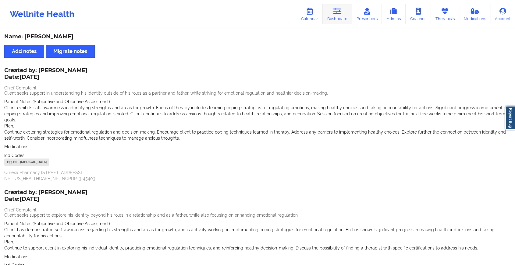
click at [348, 7] on link "Dashboard" at bounding box center [337, 14] width 29 height 20
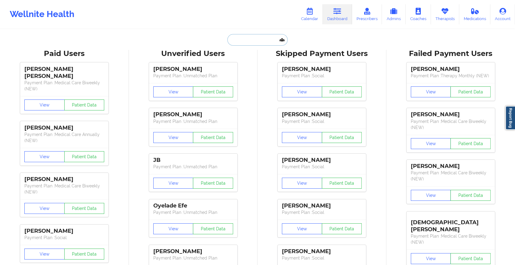
click at [253, 36] on input "text" at bounding box center [257, 40] width 60 height 12
paste input "[EMAIL_ADDRESS][DOMAIN_NAME]"
type input "[EMAIL_ADDRESS][DOMAIN_NAME]"
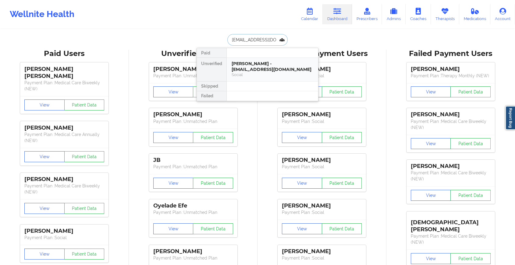
click at [262, 68] on div "[PERSON_NAME] - [EMAIL_ADDRESS][DOMAIN_NAME]" at bounding box center [273, 66] width 82 height 11
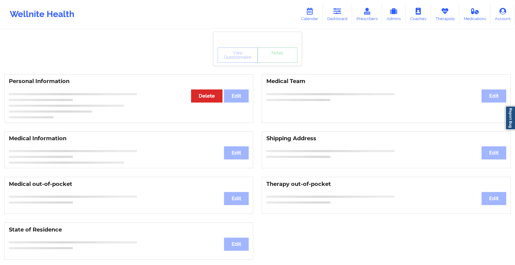
click at [276, 63] on link "Notes" at bounding box center [277, 55] width 40 height 15
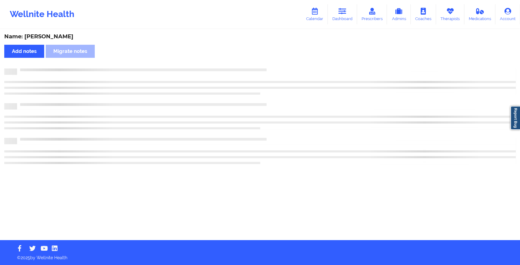
click at [276, 64] on div "Name: [PERSON_NAME] Add notes Migrate notes" at bounding box center [260, 135] width 520 height 210
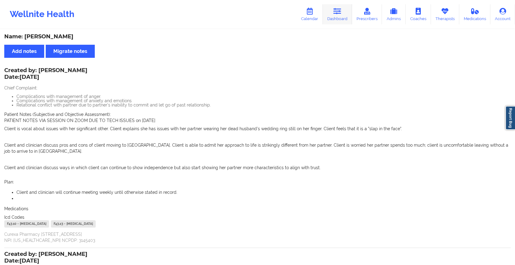
click at [343, 10] on link "Dashboard" at bounding box center [337, 14] width 29 height 20
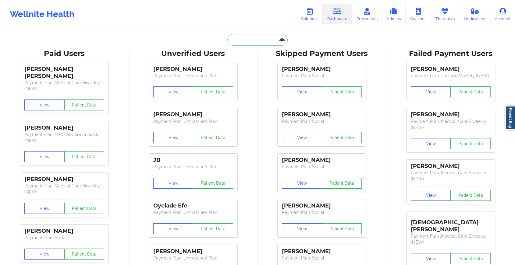
click at [258, 38] on input "text" at bounding box center [257, 40] width 60 height 12
paste input "[PERSON_NAME][EMAIL_ADDRESS][DOMAIN_NAME]"
type input "[PERSON_NAME][EMAIL_ADDRESS][DOMAIN_NAME]"
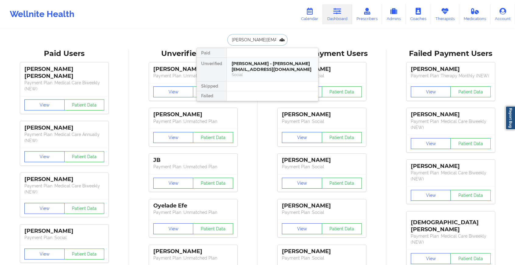
click at [250, 72] on div "[PERSON_NAME] - [PERSON_NAME][EMAIL_ADDRESS][DOMAIN_NAME]" at bounding box center [273, 66] width 82 height 11
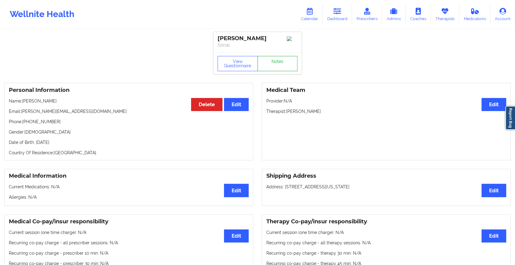
click at [281, 66] on link "Notes" at bounding box center [277, 63] width 40 height 15
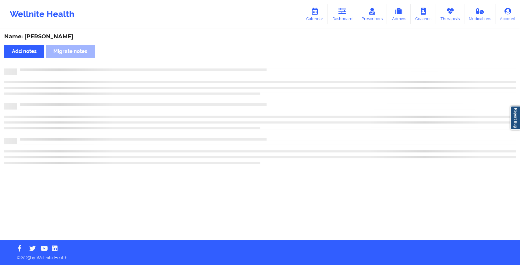
click at [318, 108] on div "Name: [PERSON_NAME] Add notes Migrate notes" at bounding box center [260, 135] width 520 height 210
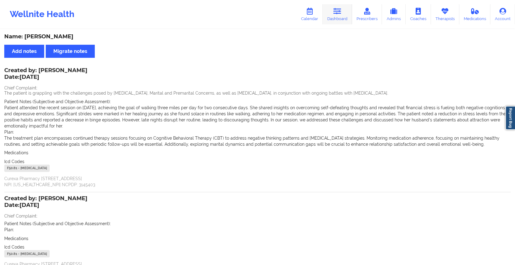
click at [338, 18] on link "Dashboard" at bounding box center [337, 14] width 29 height 20
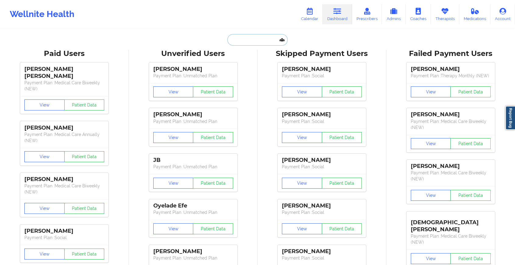
click at [263, 41] on input "text" at bounding box center [257, 40] width 60 height 12
paste input "[EMAIL_ADDRESS][DOMAIN_NAME]"
type input "[EMAIL_ADDRESS][DOMAIN_NAME]"
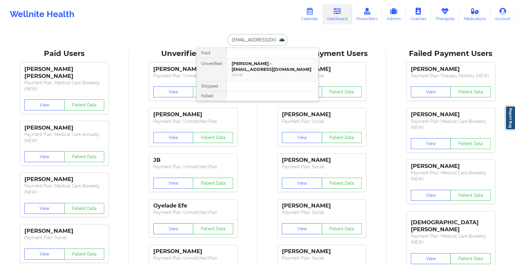
click at [257, 62] on div "[PERSON_NAME] - [EMAIL_ADDRESS][DOMAIN_NAME]" at bounding box center [273, 66] width 82 height 11
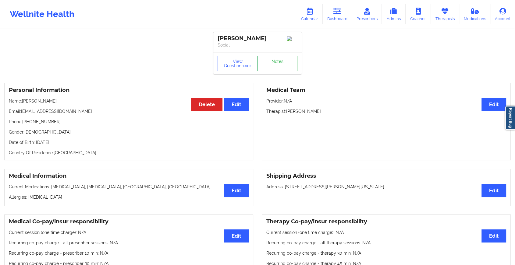
click at [270, 67] on link "Notes" at bounding box center [277, 63] width 40 height 15
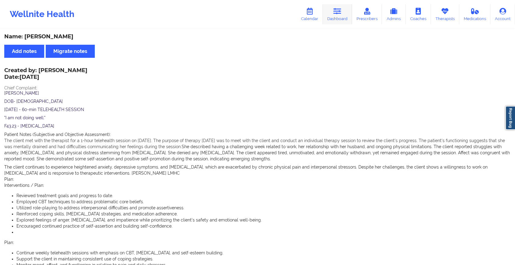
click at [339, 19] on link "Dashboard" at bounding box center [337, 14] width 29 height 20
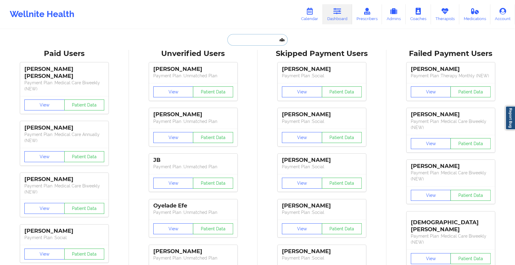
click at [244, 42] on input "text" at bounding box center [257, 40] width 60 height 12
paste input "[EMAIL_ADDRESS][DOMAIN_NAME]"
type input "[EMAIL_ADDRESS][DOMAIN_NAME]"
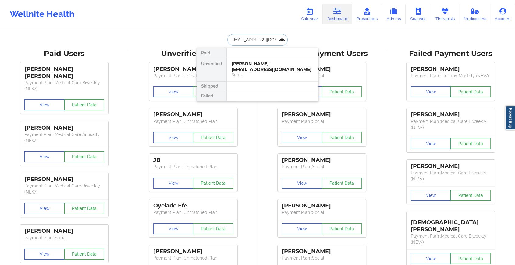
click at [252, 68] on div "[PERSON_NAME] - [EMAIL_ADDRESS][DOMAIN_NAME]" at bounding box center [273, 66] width 82 height 11
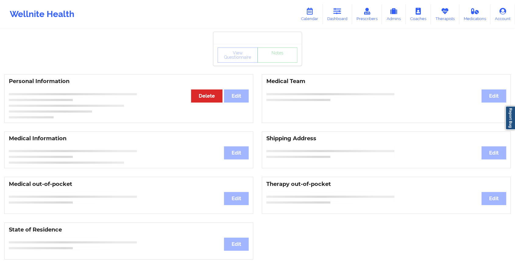
click at [288, 61] on div "View Questionnaire Notes" at bounding box center [257, 55] width 80 height 15
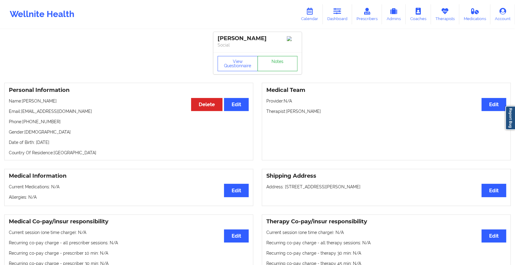
click at [288, 61] on link "Notes" at bounding box center [277, 63] width 40 height 15
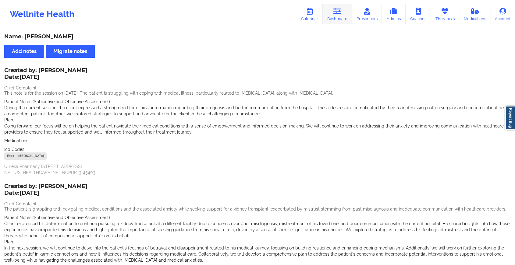
click at [344, 5] on link "Dashboard" at bounding box center [337, 14] width 29 height 20
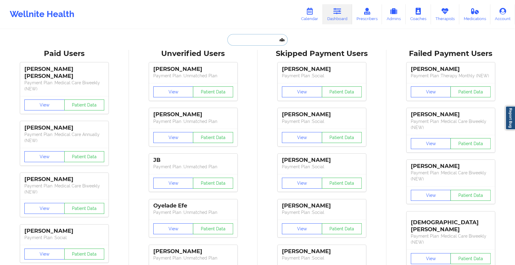
click at [250, 44] on input "text" at bounding box center [257, 40] width 60 height 12
paste input "[EMAIL_ADDRESS][DOMAIN_NAME]"
type input "[EMAIL_ADDRESS][DOMAIN_NAME]"
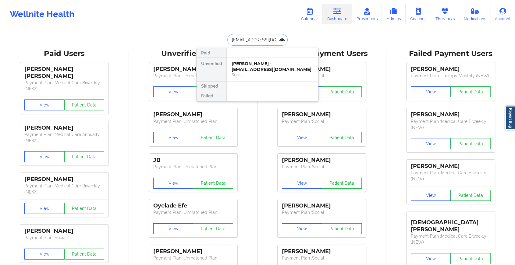
click at [252, 64] on div "[PERSON_NAME] - [EMAIL_ADDRESS][DOMAIN_NAME]" at bounding box center [273, 66] width 82 height 11
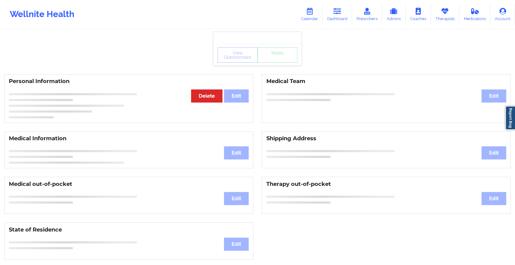
click at [271, 58] on div "View Questionnaire Notes" at bounding box center [257, 55] width 80 height 15
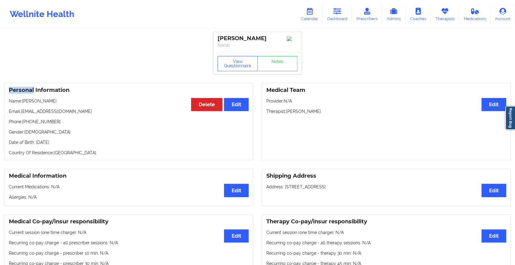
drag, startPoint x: 251, startPoint y: 61, endPoint x: 271, endPoint y: 58, distance: 19.5
click at [271, 58] on div "View Questionnaire Notes" at bounding box center [257, 63] width 88 height 22
drag, startPoint x: 271, startPoint y: 58, endPoint x: 272, endPoint y: 64, distance: 6.7
click at [272, 64] on link "Notes" at bounding box center [277, 63] width 40 height 15
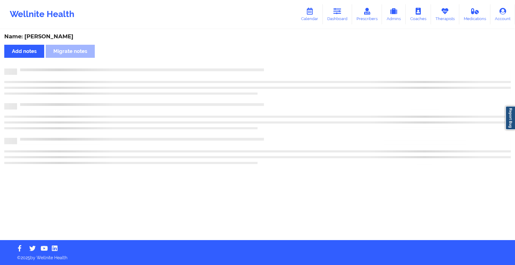
click at [272, 64] on div "Name: [PERSON_NAME] Add notes Migrate notes" at bounding box center [257, 135] width 515 height 210
click at [272, 64] on div "Name: [PERSON_NAME] Add notes Migrate notes" at bounding box center [260, 135] width 520 height 210
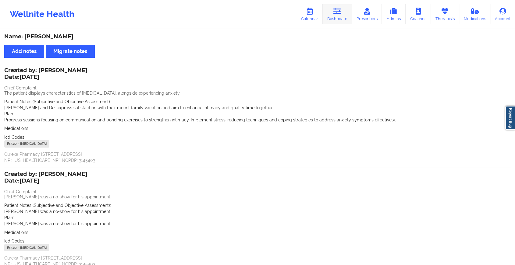
click at [336, 17] on link "Dashboard" at bounding box center [337, 14] width 29 height 20
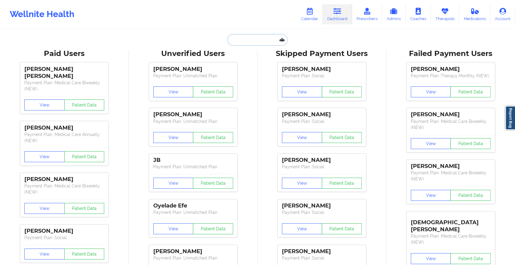
click at [257, 45] on input "text" at bounding box center [257, 40] width 60 height 12
paste input "[EMAIL_ADDRESS][DOMAIN_NAME]"
type input "[EMAIL_ADDRESS][DOMAIN_NAME]"
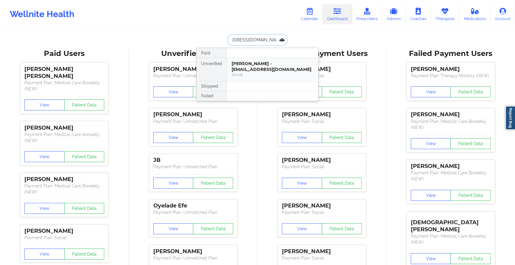
click at [269, 65] on div "[PERSON_NAME] - [EMAIL_ADDRESS][DOMAIN_NAME]" at bounding box center [273, 66] width 82 height 11
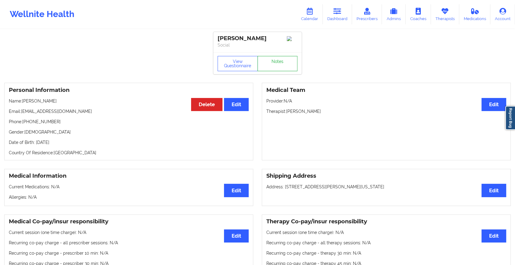
click at [275, 68] on link "Notes" at bounding box center [277, 63] width 40 height 15
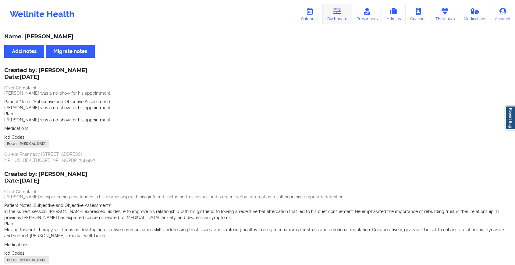
click at [342, 19] on link "Dashboard" at bounding box center [337, 14] width 29 height 20
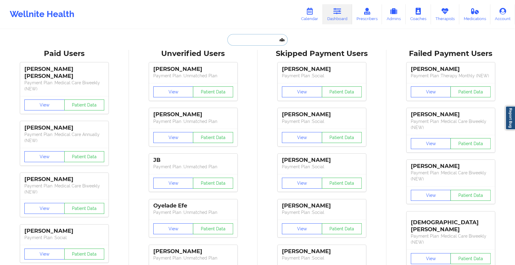
click at [262, 41] on input "text" at bounding box center [257, 40] width 60 height 12
paste input "[EMAIL_ADDRESS][DOMAIN_NAME]"
type input "[EMAIL_ADDRESS][DOMAIN_NAME]"
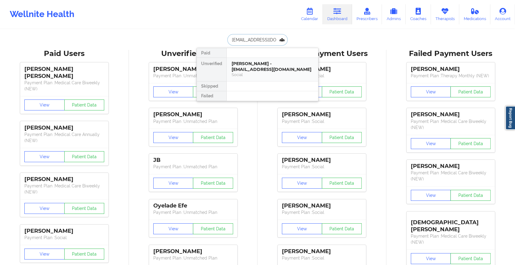
click at [255, 63] on div "[PERSON_NAME] - [EMAIL_ADDRESS][DOMAIN_NAME]" at bounding box center [273, 66] width 82 height 11
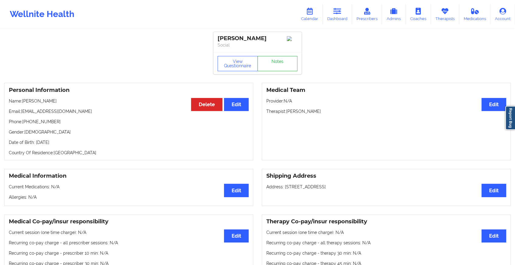
click at [277, 65] on link "Notes" at bounding box center [277, 63] width 40 height 15
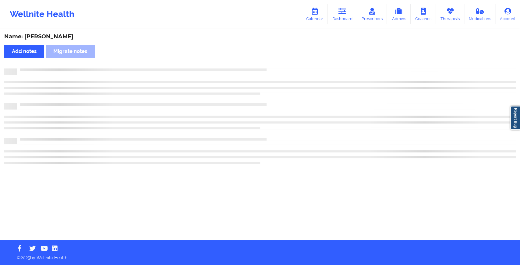
click at [277, 65] on div "Name: [PERSON_NAME] Add notes Migrate notes" at bounding box center [260, 135] width 520 height 210
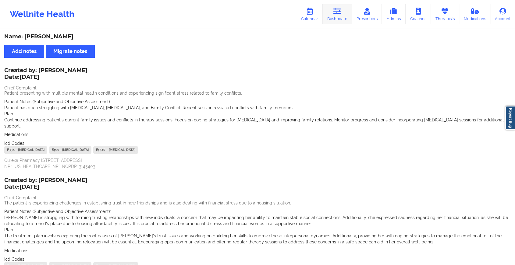
click at [334, 16] on link "Dashboard" at bounding box center [337, 14] width 29 height 20
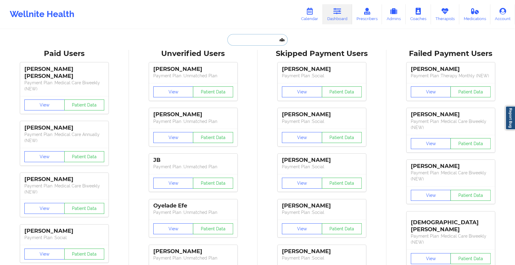
click at [246, 38] on input "text" at bounding box center [257, 40] width 60 height 12
paste input "[EMAIL_ADDRESS][DOMAIN_NAME]"
type input "[EMAIL_ADDRESS][DOMAIN_NAME]"
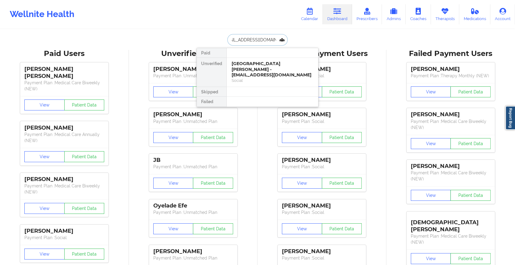
click at [260, 66] on div "[GEOGRAPHIC_DATA][PERSON_NAME] - [EMAIL_ADDRESS][DOMAIN_NAME]" at bounding box center [273, 69] width 82 height 17
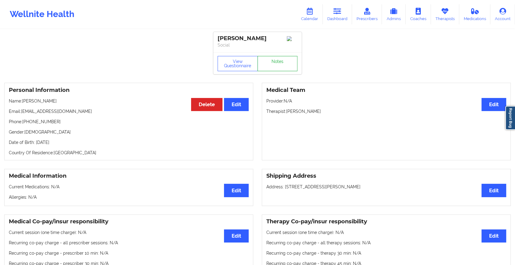
click at [277, 67] on link "Notes" at bounding box center [277, 63] width 40 height 15
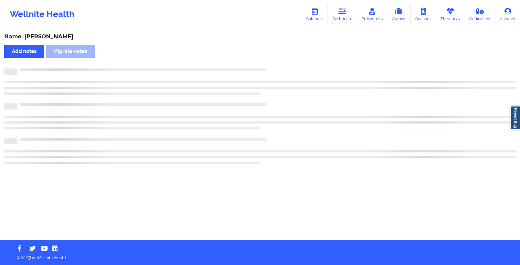
click at [277, 67] on div "Name: [GEOGRAPHIC_DATA][PERSON_NAME] Add notes Migrate notes" at bounding box center [260, 135] width 520 height 210
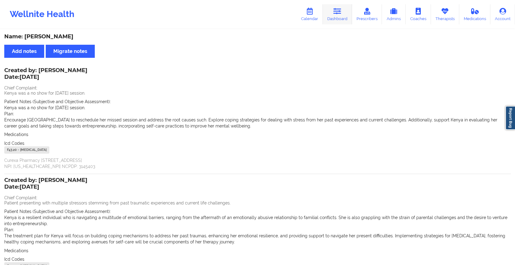
click at [339, 17] on link "Dashboard" at bounding box center [337, 14] width 29 height 20
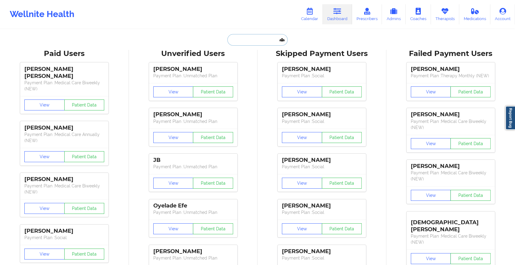
click at [256, 38] on input "text" at bounding box center [257, 40] width 60 height 12
paste input "[EMAIL_ADDRESS][DOMAIN_NAME]"
type input "[EMAIL_ADDRESS][DOMAIN_NAME]"
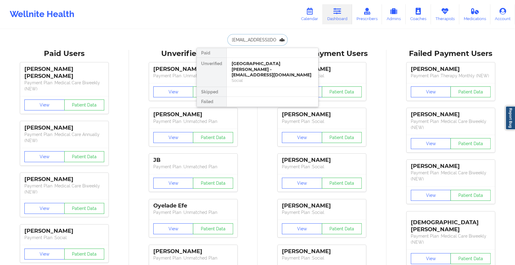
scroll to position [0, 16]
click at [266, 63] on div "[PERSON_NAME] - [EMAIL_ADDRESS][DOMAIN_NAME]" at bounding box center [273, 66] width 82 height 11
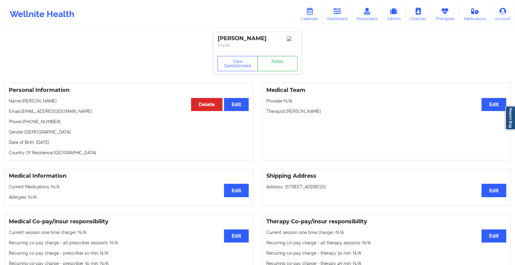
click at [279, 65] on link "Notes" at bounding box center [277, 63] width 40 height 15
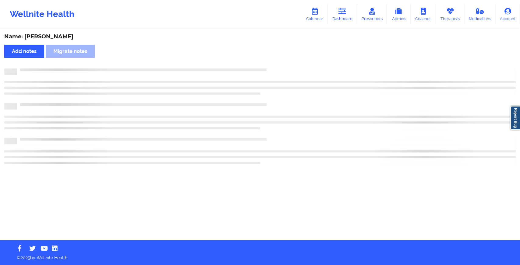
click at [279, 65] on div "Name: [PERSON_NAME] Add notes Migrate notes" at bounding box center [260, 135] width 520 height 210
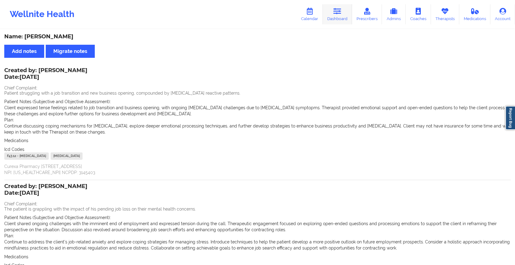
click at [329, 16] on link "Dashboard" at bounding box center [337, 14] width 29 height 20
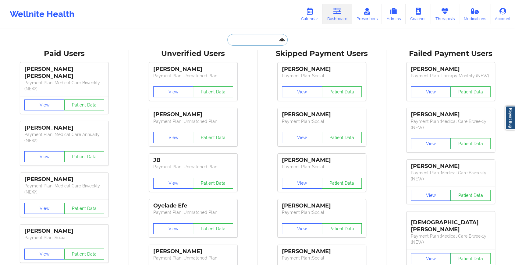
click at [243, 41] on input "text" at bounding box center [257, 40] width 60 height 12
paste input "[EMAIL_ADDRESS][DOMAIN_NAME]"
type input "[EMAIL_ADDRESS][DOMAIN_NAME]"
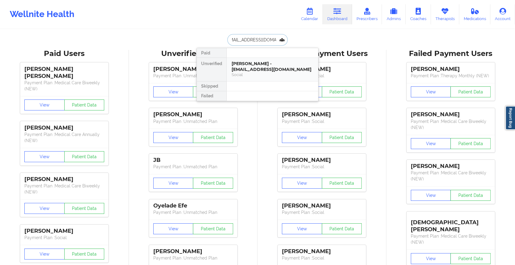
click at [254, 61] on div "[PERSON_NAME] - [EMAIL_ADDRESS][DOMAIN_NAME]" at bounding box center [273, 66] width 82 height 11
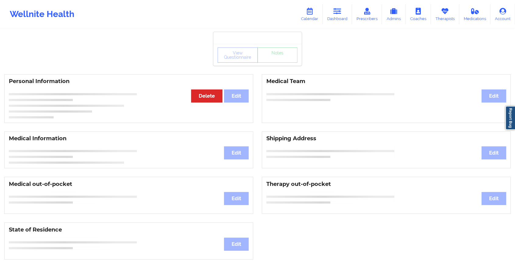
click at [280, 62] on div "View Questionnaire Notes" at bounding box center [257, 55] width 80 height 15
click at [280, 62] on link "Notes" at bounding box center [277, 55] width 40 height 15
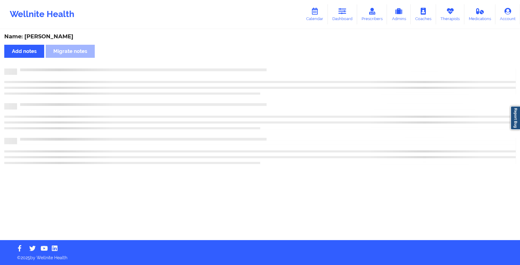
click at [280, 62] on div "Name: [PERSON_NAME] Add notes Migrate notes" at bounding box center [260, 135] width 520 height 210
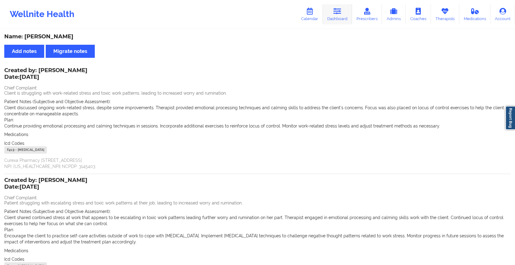
click at [348, 13] on link "Dashboard" at bounding box center [337, 14] width 29 height 20
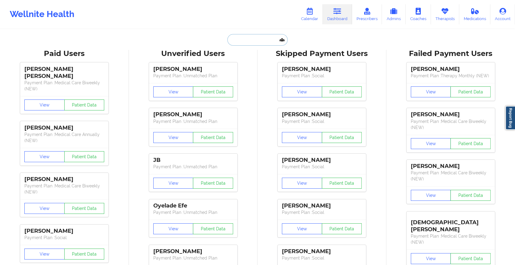
click at [251, 39] on input "text" at bounding box center [257, 40] width 60 height 12
paste input "[EMAIL_ADDRESS][DOMAIN_NAME]"
type input "[EMAIL_ADDRESS][DOMAIN_NAME]"
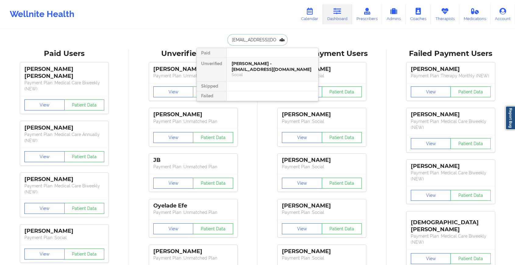
click at [264, 62] on div "[PERSON_NAME] - [EMAIL_ADDRESS][DOMAIN_NAME]" at bounding box center [273, 66] width 82 height 11
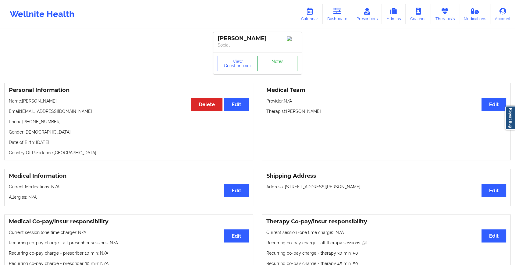
click at [272, 62] on link "Notes" at bounding box center [277, 63] width 40 height 15
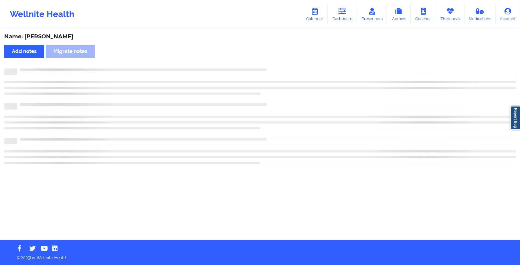
click at [272, 62] on div "Name: [PERSON_NAME] Add notes Migrate notes" at bounding box center [260, 135] width 520 height 210
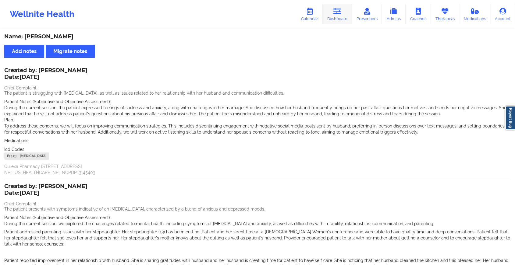
click at [334, 13] on icon at bounding box center [337, 11] width 8 height 7
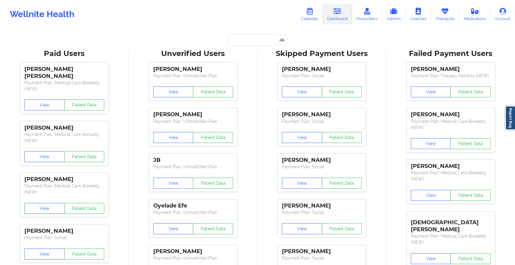
click at [256, 41] on input "text" at bounding box center [257, 40] width 60 height 12
paste input "[PERSON_NAME][EMAIL_ADDRESS][PERSON_NAME][DOMAIN_NAME]"
type input "[PERSON_NAME][EMAIL_ADDRESS][PERSON_NAME][DOMAIN_NAME]"
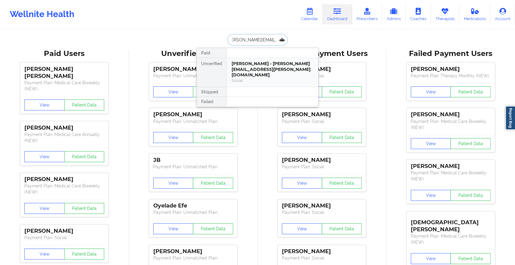
click at [265, 68] on div "[PERSON_NAME] - [PERSON_NAME][EMAIL_ADDRESS][PERSON_NAME][DOMAIN_NAME]" at bounding box center [273, 69] width 82 height 17
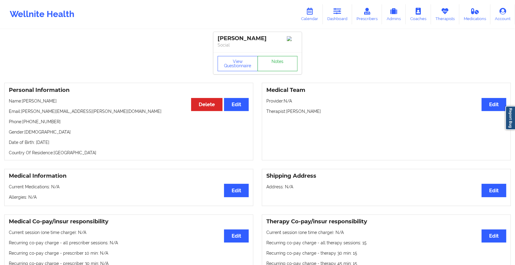
click at [280, 62] on link "Notes" at bounding box center [277, 63] width 40 height 15
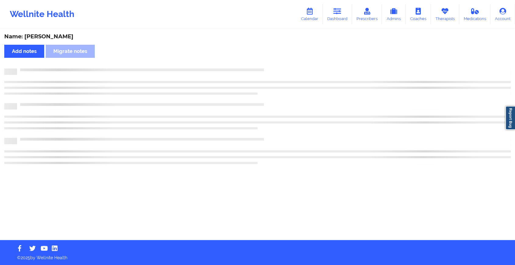
click at [280, 62] on div "Name: [PERSON_NAME] Add notes Migrate notes" at bounding box center [257, 135] width 515 height 210
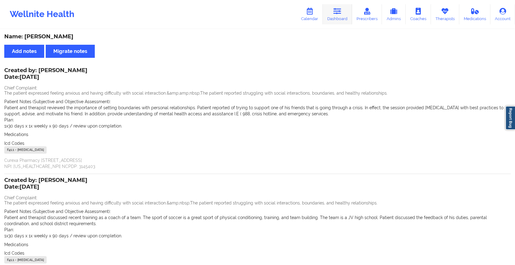
click at [326, 13] on link "Dashboard" at bounding box center [337, 14] width 29 height 20
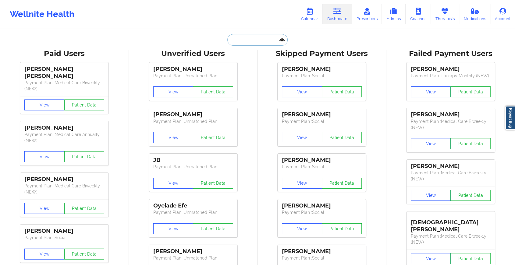
click at [250, 42] on input "text" at bounding box center [257, 40] width 60 height 12
paste input "[EMAIL_ADDRESS][DOMAIN_NAME]"
type input "[EMAIL_ADDRESS][DOMAIN_NAME]"
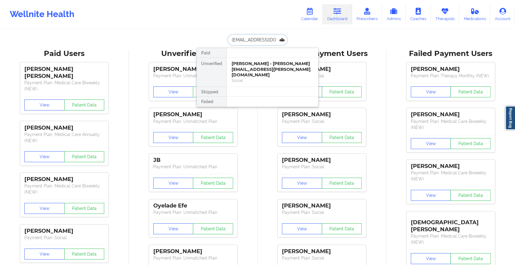
scroll to position [0, 1]
click at [271, 71] on div "[PERSON_NAME] - [EMAIL_ADDRESS][DOMAIN_NAME]" at bounding box center [273, 66] width 82 height 11
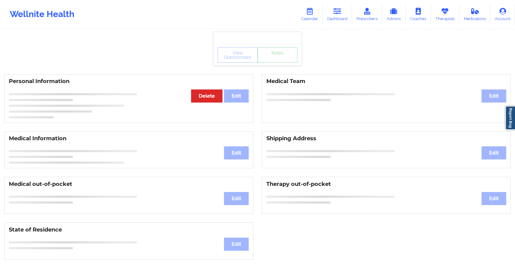
click at [272, 63] on link "Notes" at bounding box center [277, 55] width 40 height 15
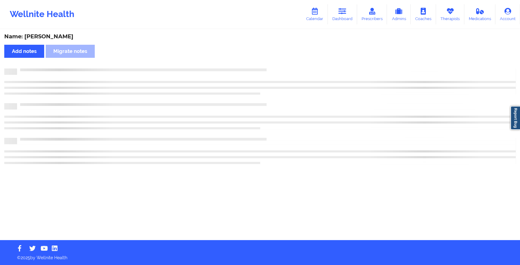
click at [272, 64] on div "Name: [PERSON_NAME] Add notes Migrate notes" at bounding box center [260, 135] width 520 height 210
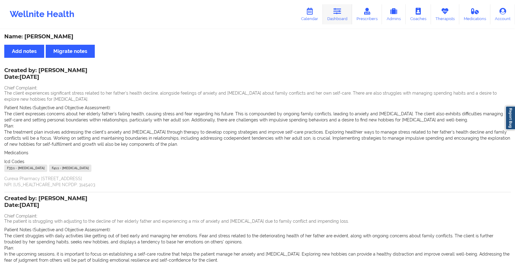
click at [348, 20] on link "Dashboard" at bounding box center [337, 14] width 29 height 20
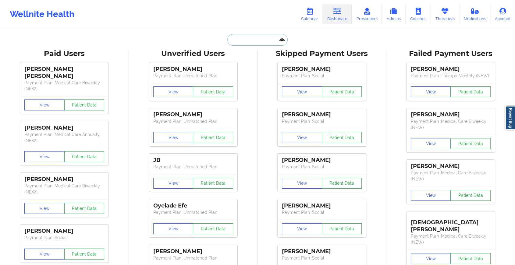
click at [252, 39] on input "text" at bounding box center [257, 40] width 60 height 12
paste input "[EMAIL_ADDRESS][DOMAIN_NAME]"
type input "[EMAIL_ADDRESS][DOMAIN_NAME]"
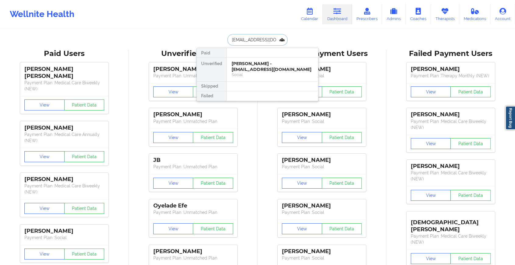
scroll to position [0, 10]
click at [261, 63] on div "[PERSON_NAME] - [EMAIL_ADDRESS][DOMAIN_NAME]" at bounding box center [273, 66] width 82 height 11
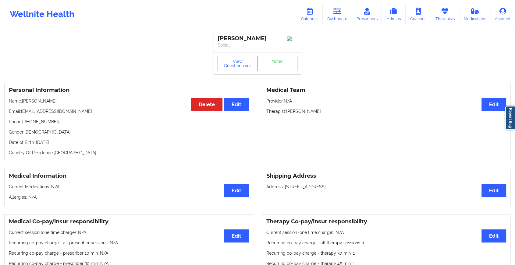
click at [280, 74] on div "View Questionnaire Notes" at bounding box center [257, 63] width 88 height 22
drag, startPoint x: 280, startPoint y: 74, endPoint x: 281, endPoint y: 68, distance: 5.9
click at [281, 68] on div "View Questionnaire Notes" at bounding box center [257, 63] width 88 height 22
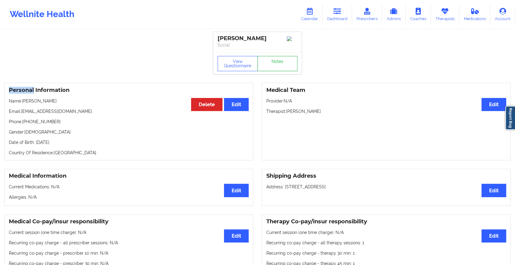
click at [281, 68] on link "Notes" at bounding box center [277, 63] width 40 height 15
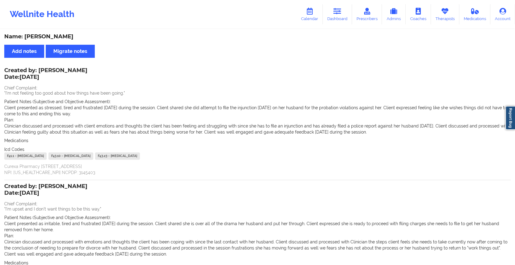
click at [346, 2] on div "Wellnite Health Calendar Dashboard Prescribers Admins Coaches Therapists Medica…" at bounding box center [257, 14] width 515 height 24
click at [336, 12] on icon at bounding box center [337, 11] width 8 height 7
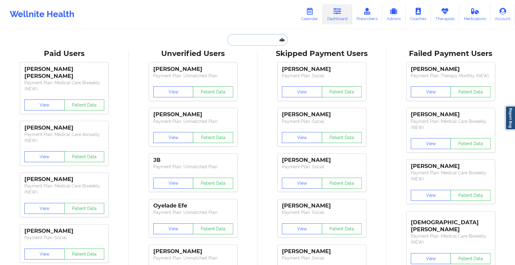
click at [247, 40] on input "text" at bounding box center [257, 40] width 60 height 12
paste input "[EMAIL_ADDRESS][DOMAIN_NAME]"
type input "[EMAIL_ADDRESS][DOMAIN_NAME]"
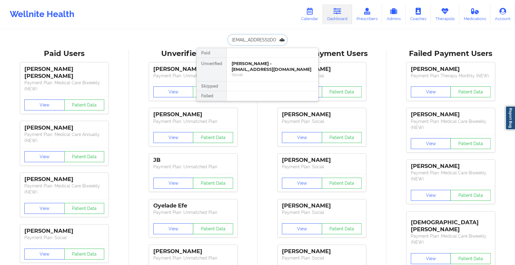
click at [292, 72] on div "Social" at bounding box center [273, 74] width 82 height 5
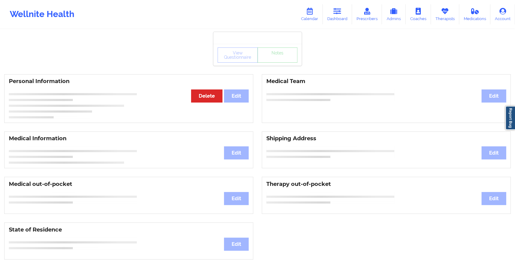
click at [288, 69] on div "View Questionnaire Notes Personal Information Edit Delete Medical Team Edit Med…" at bounding box center [257, 257] width 515 height 514
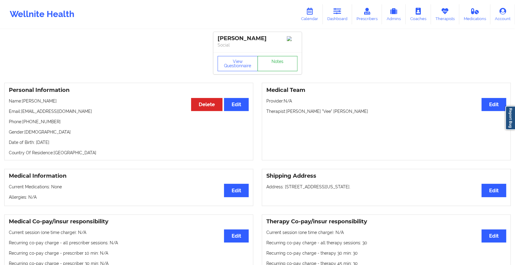
click at [288, 69] on link "Notes" at bounding box center [277, 63] width 40 height 15
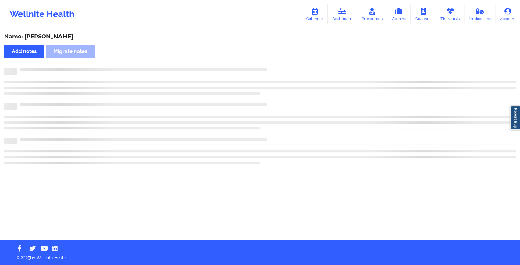
click at [288, 69] on div at bounding box center [266, 69] width 499 height 0
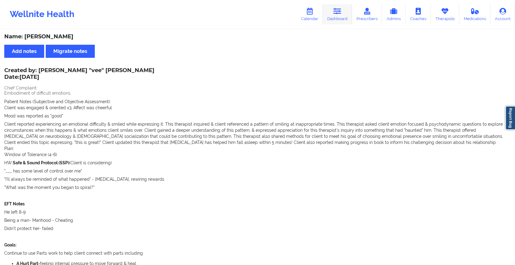
click at [329, 15] on link "Dashboard" at bounding box center [337, 14] width 29 height 20
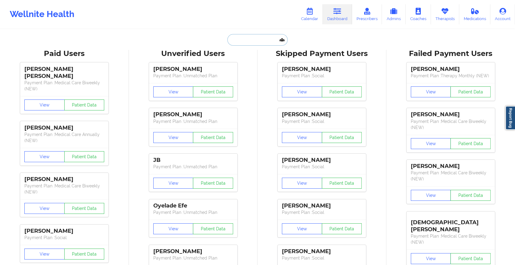
click at [243, 41] on input "text" at bounding box center [257, 40] width 60 height 12
type input "v"
paste input "[EMAIL_ADDRESS][DOMAIN_NAME]"
type input "[EMAIL_ADDRESS][DOMAIN_NAME]"
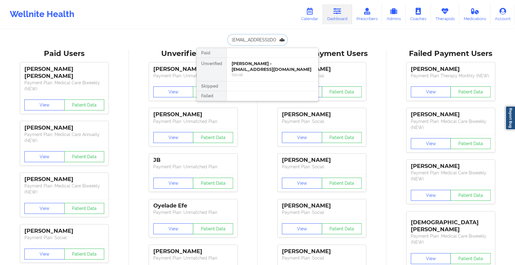
scroll to position [0, 6]
click at [268, 64] on div "[PERSON_NAME] - [EMAIL_ADDRESS][DOMAIN_NAME]" at bounding box center [273, 66] width 82 height 11
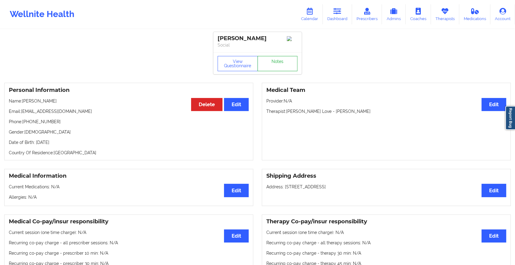
click at [282, 65] on link "Notes" at bounding box center [277, 63] width 40 height 15
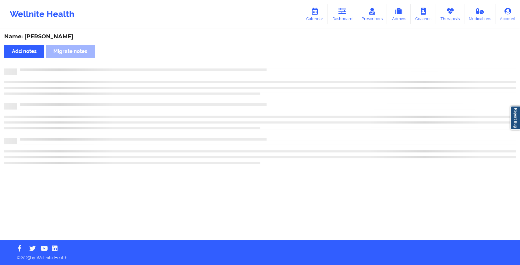
click at [282, 65] on div "Name: [PERSON_NAME] Add notes Migrate notes" at bounding box center [260, 135] width 520 height 210
